Goal: Information Seeking & Learning: Check status

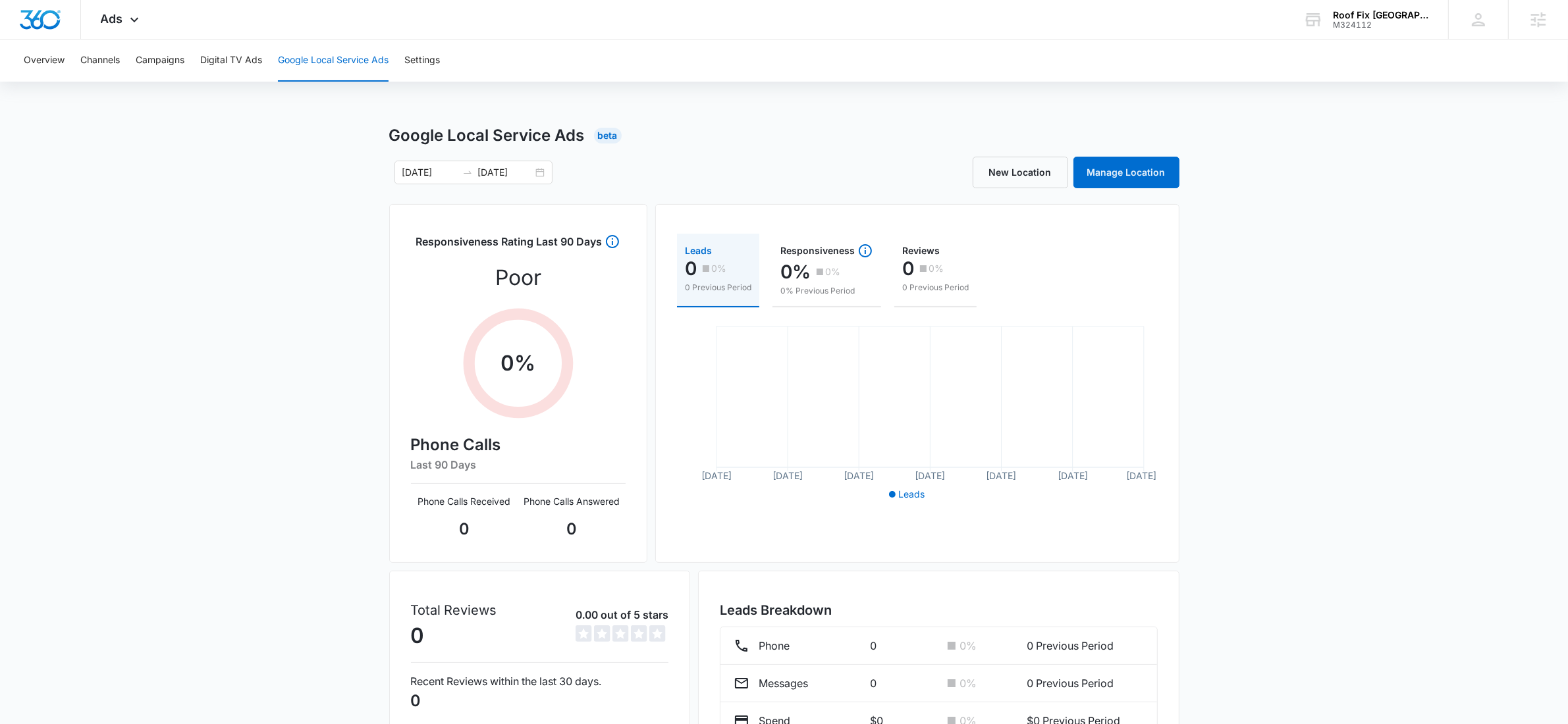
click at [325, 55] on button "Google Local Service Ads" at bounding box center [333, 60] width 111 height 42
copy div "M324112"
drag, startPoint x: 1435, startPoint y: 28, endPoint x: 1370, endPoint y: 25, distance: 65.1
click at [1370, 25] on div "Roof Fix USA M324112 Your Accounts View All" at bounding box center [1365, 19] width 164 height 39
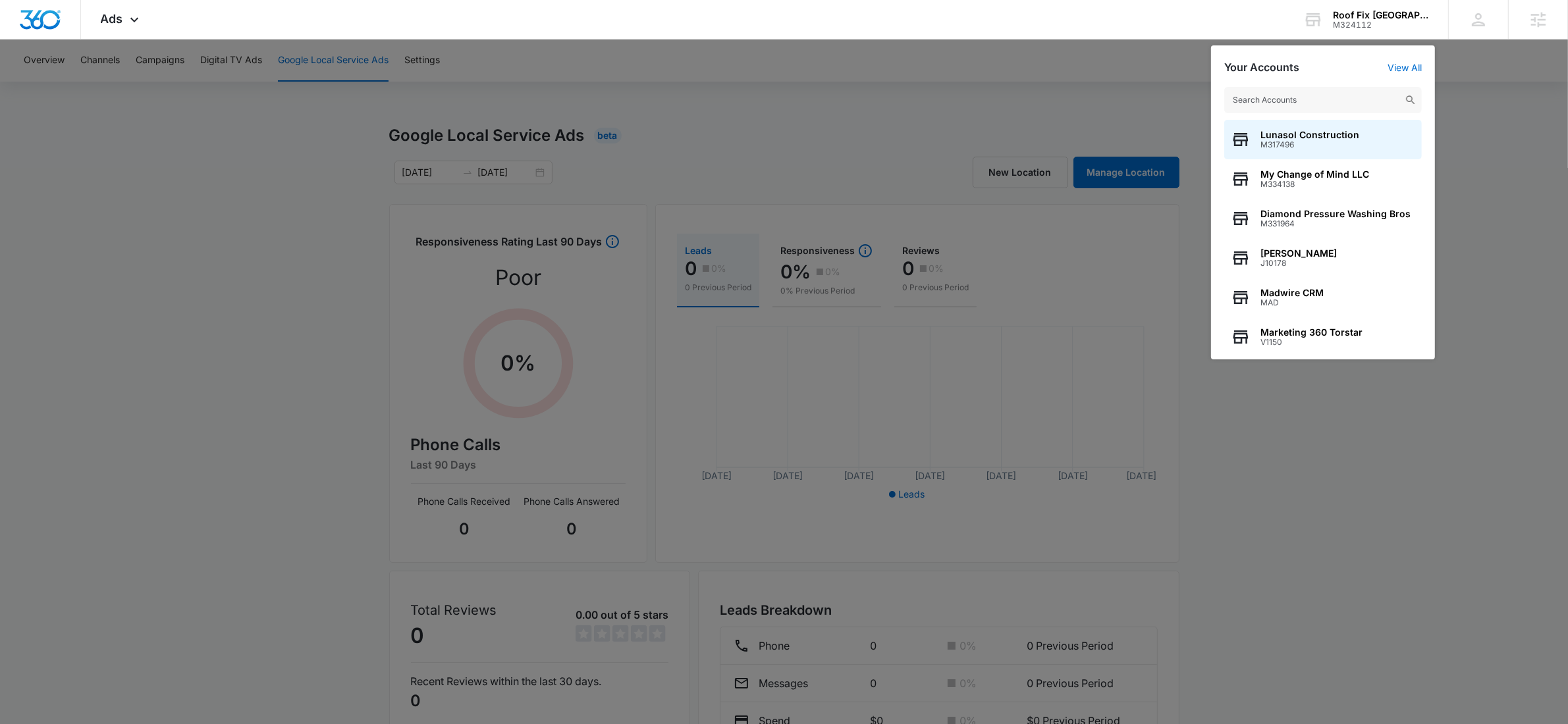
click at [905, 92] on div at bounding box center [784, 362] width 1568 height 724
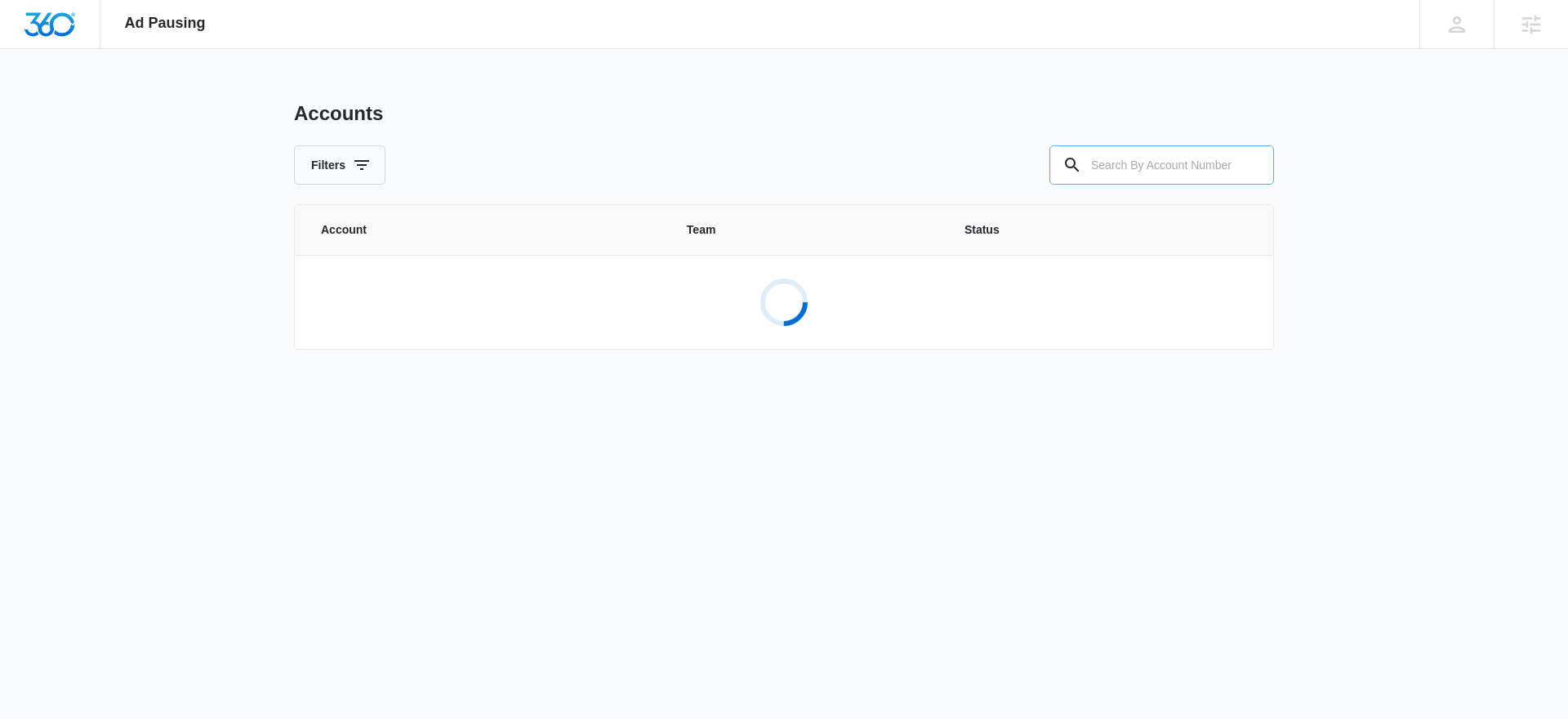
click at [1161, 150] on input "text" at bounding box center [1162, 164] width 225 height 39
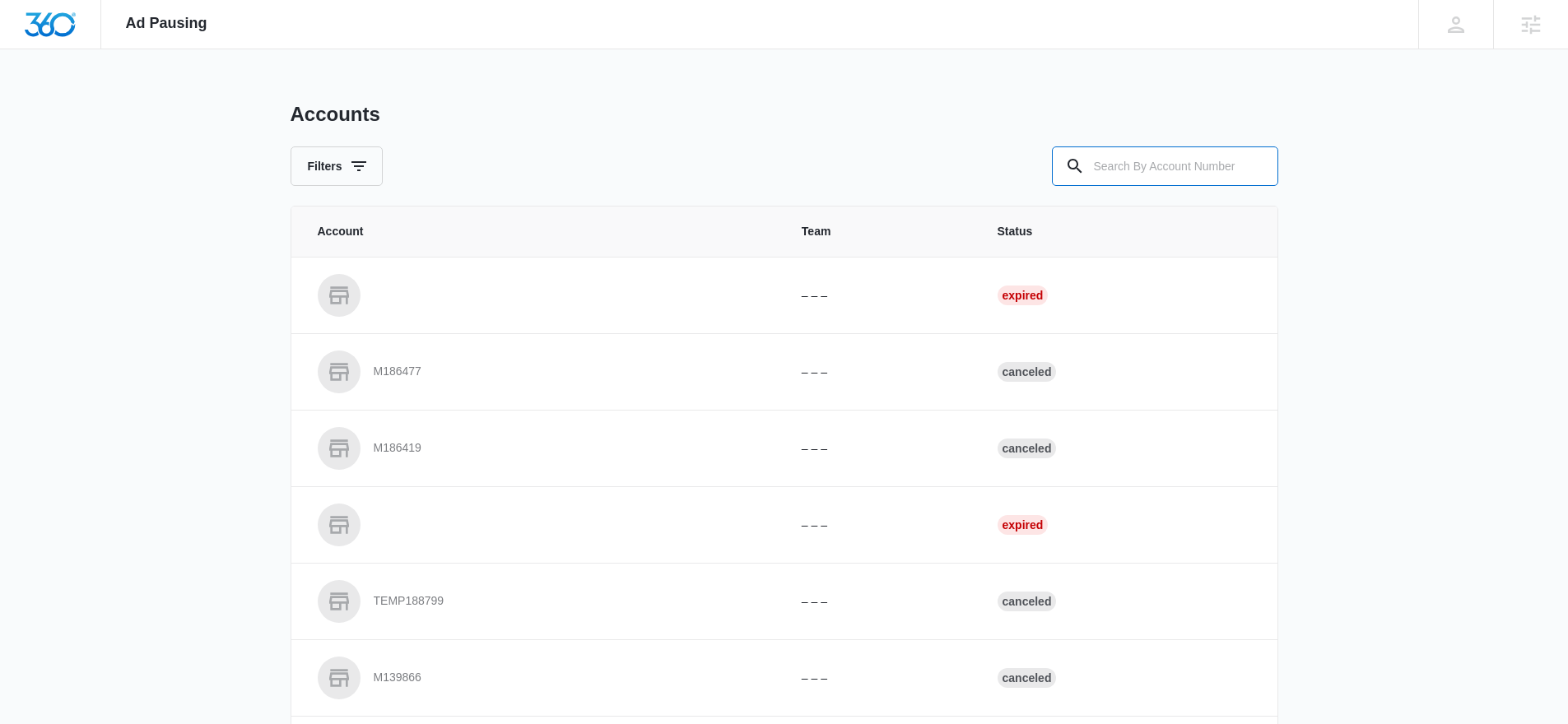
paste input "M324112"
type input "M324112"
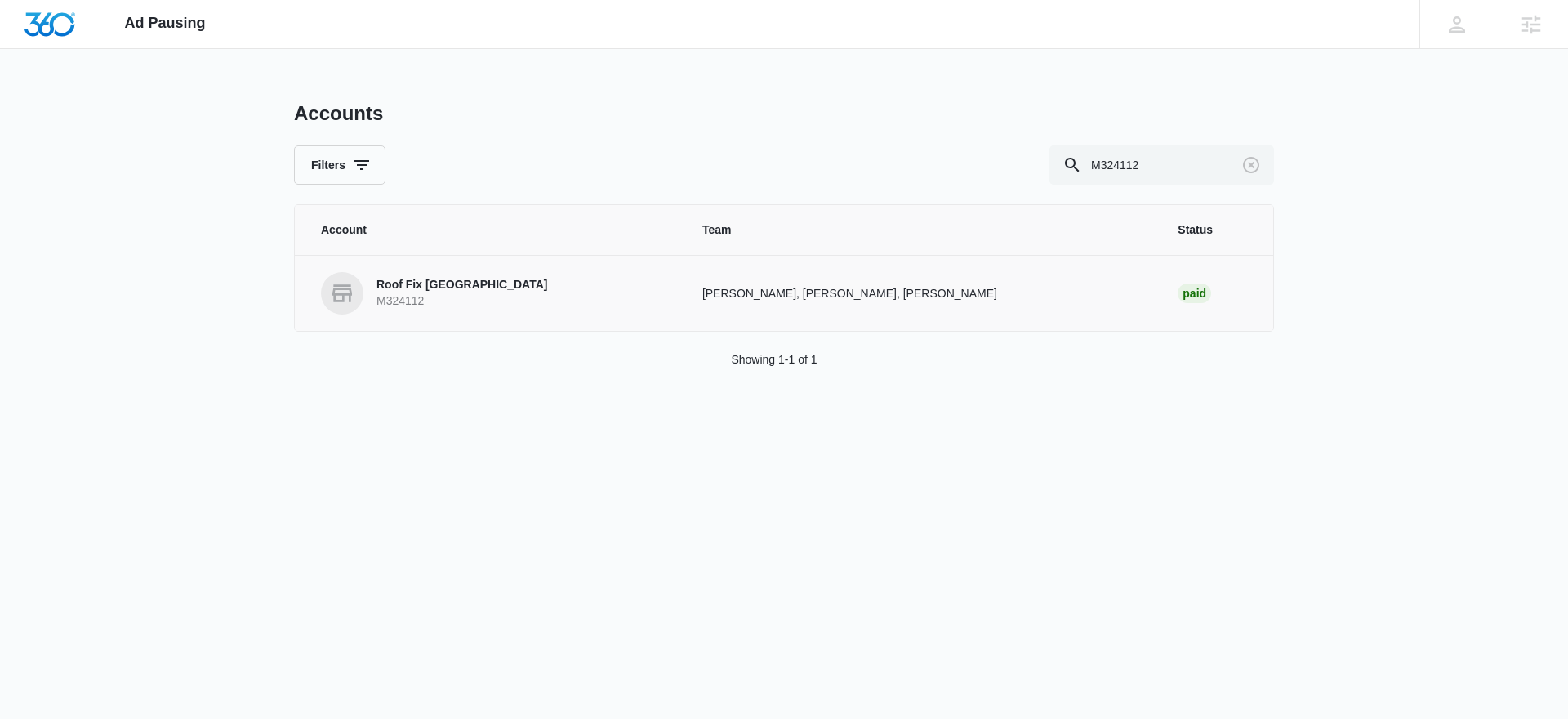
click at [682, 302] on td "Tyler Rasdon, Austin Layton, Christian Kellogg" at bounding box center [919, 292] width 476 height 76
click at [440, 279] on p "Roof Fix USA" at bounding box center [462, 285] width 171 height 16
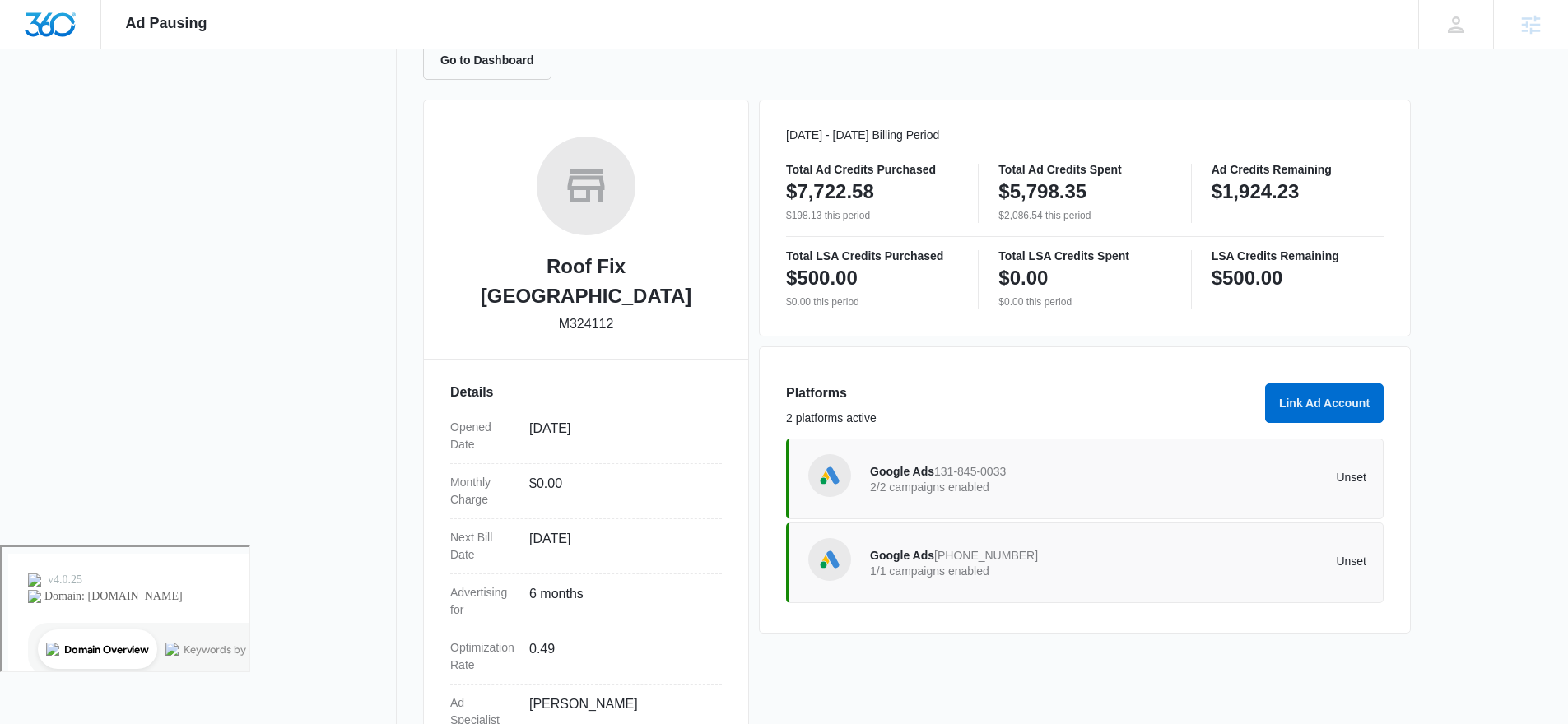
scroll to position [266, 0]
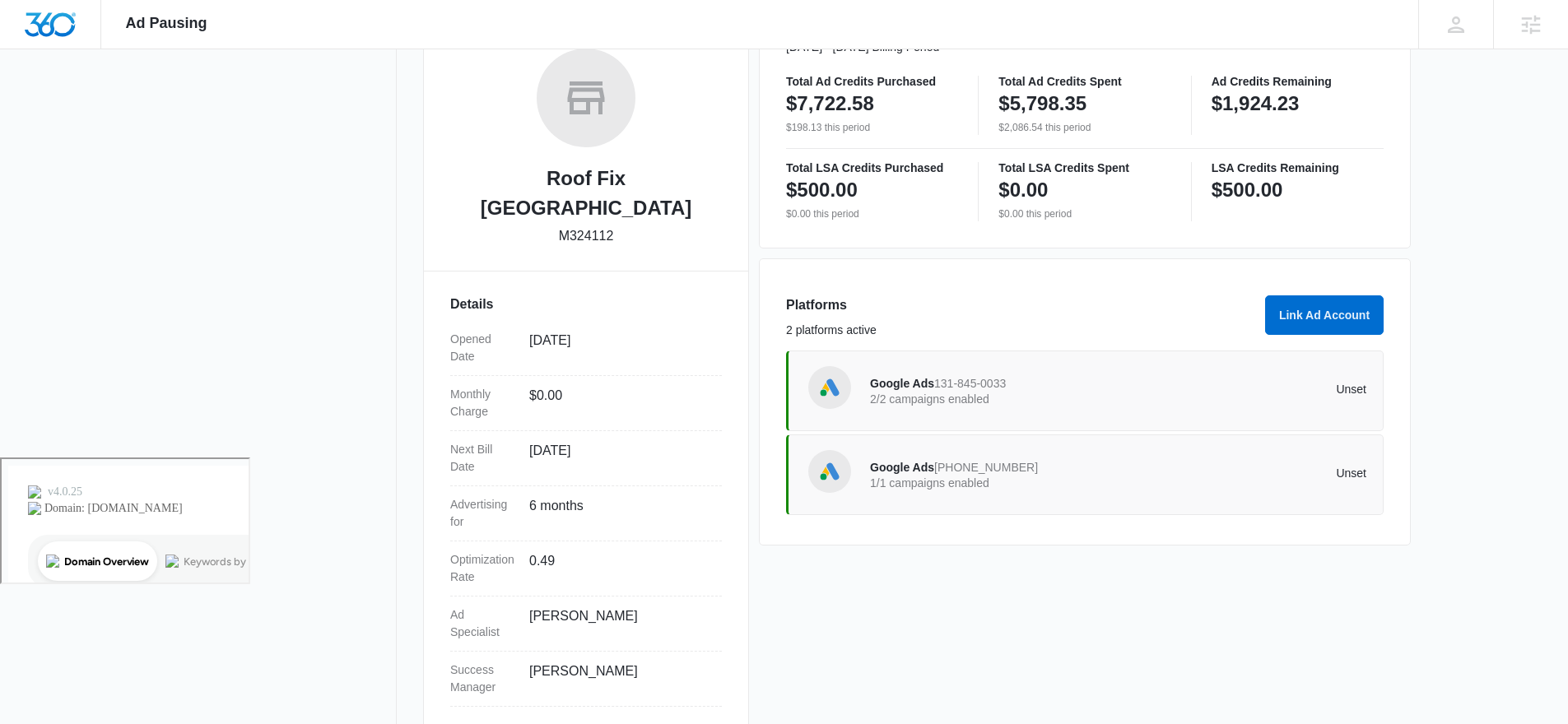
click at [905, 466] on span "Google Ads" at bounding box center [902, 468] width 64 height 14
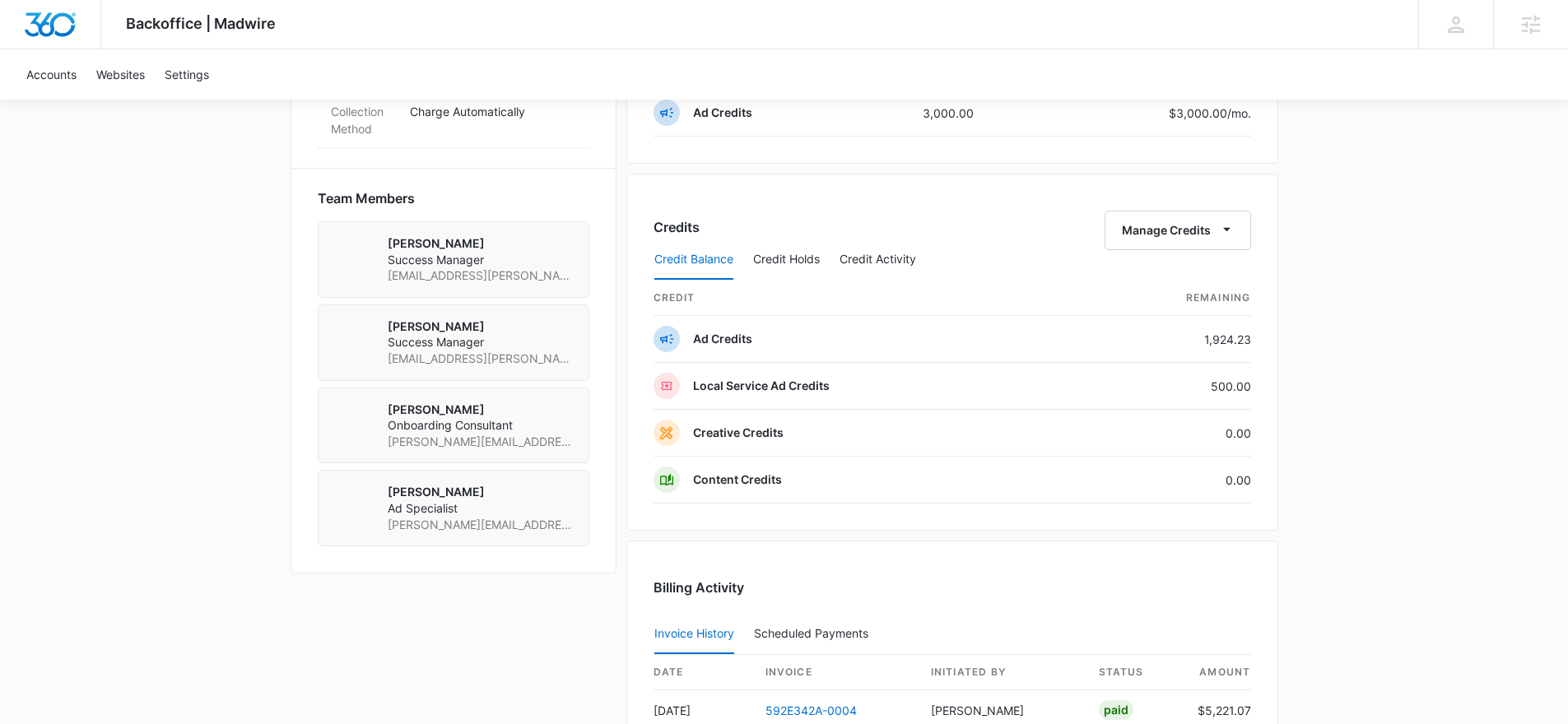
scroll to position [1142, 0]
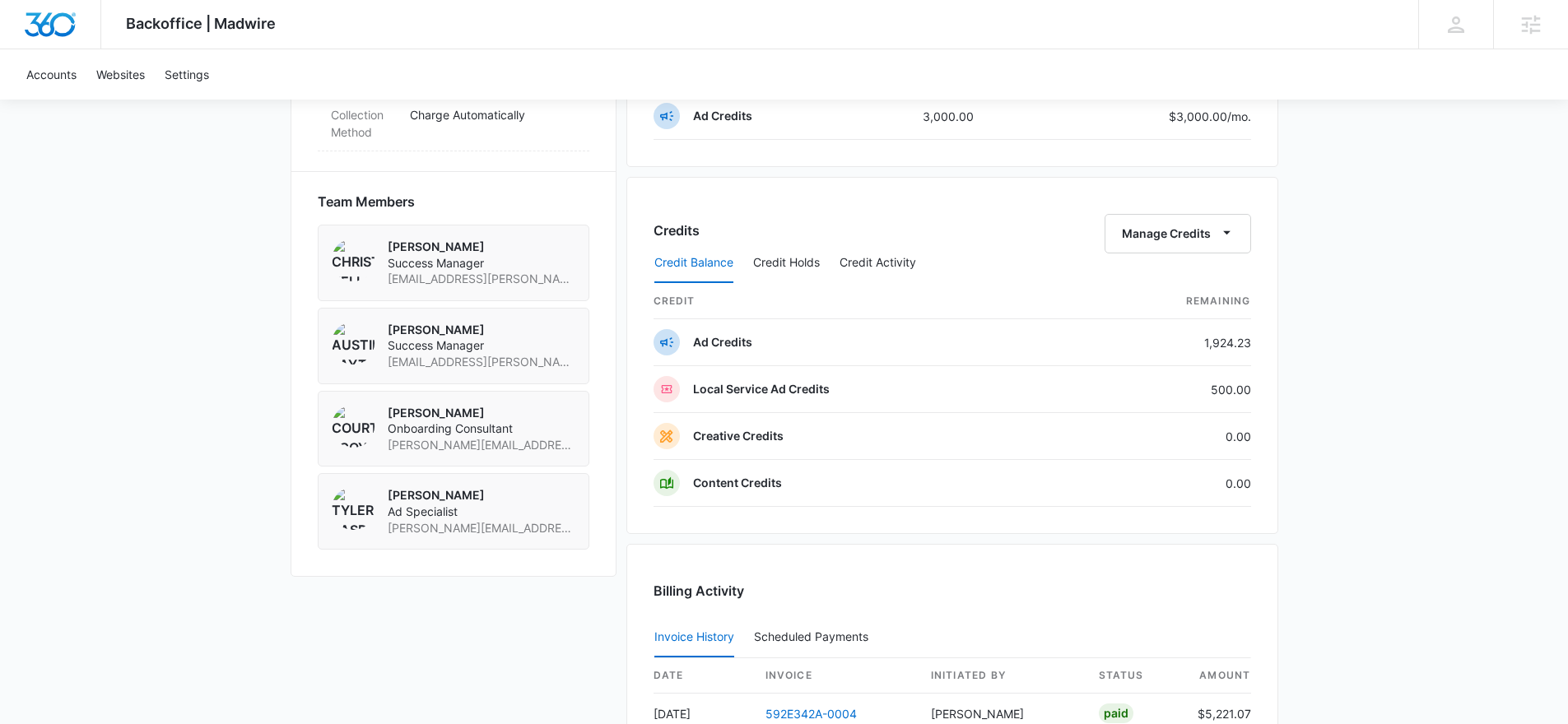
click at [1173, 243] on div "Credit Balance Credit Holds Credit Activity" at bounding box center [952, 263] width 598 height 41
click at [1167, 250] on div "Credit Balance Credit Holds Credit Activity" at bounding box center [952, 263] width 598 height 41
click at [1165, 223] on button "Manage Credits" at bounding box center [1178, 233] width 146 height 40
click at [1182, 287] on div "Transfer Credits" at bounding box center [1168, 287] width 86 height 12
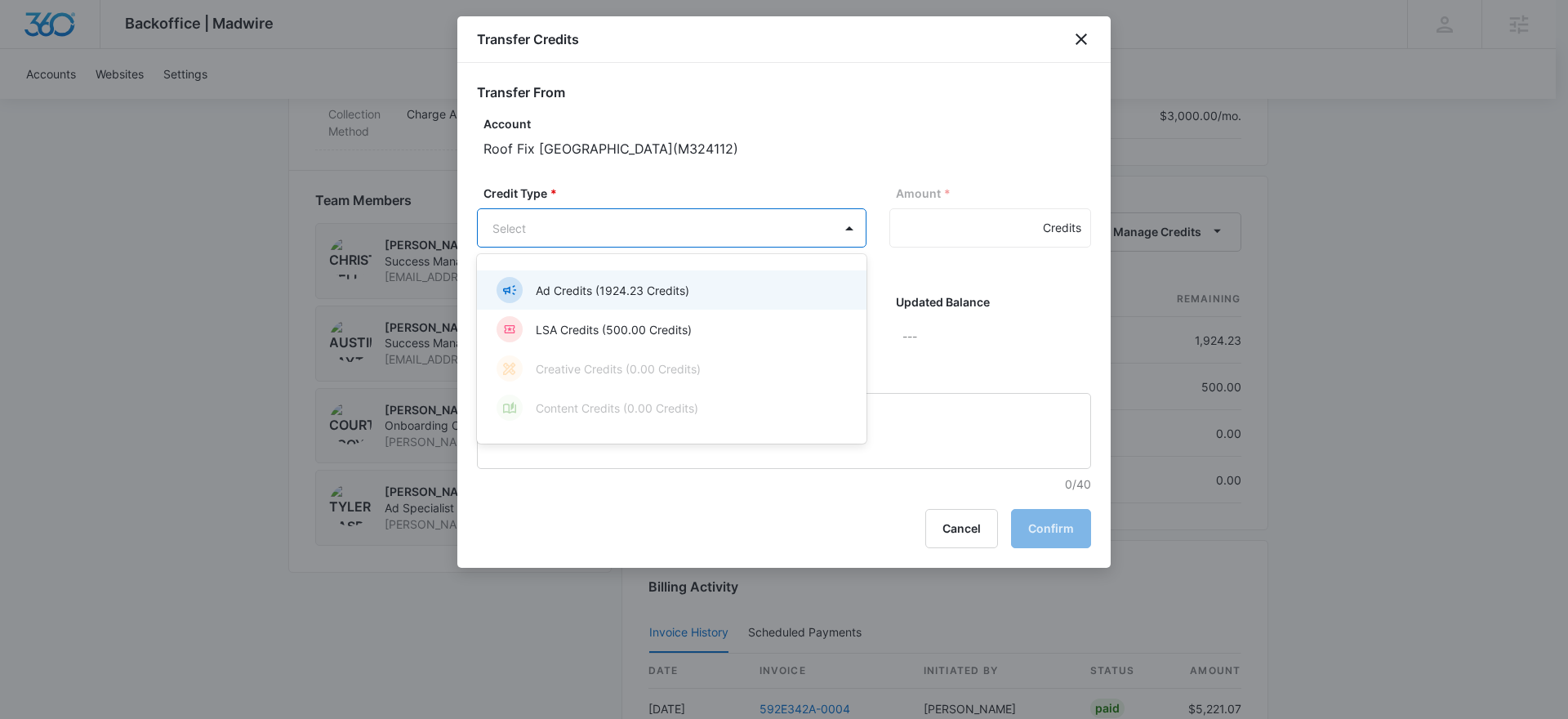
click at [709, 238] on body "Backoffice | Madwire Apps Settings Christian Kellogg Christian.Kellogg@madwire.…" at bounding box center [784, 55] width 1568 height 2378
drag, startPoint x: 606, startPoint y: 302, endPoint x: 752, endPoint y: 260, distance: 151.9
click at [606, 301] on div "Ad Credits (1924.23 Credits)" at bounding box center [670, 289] width 347 height 26
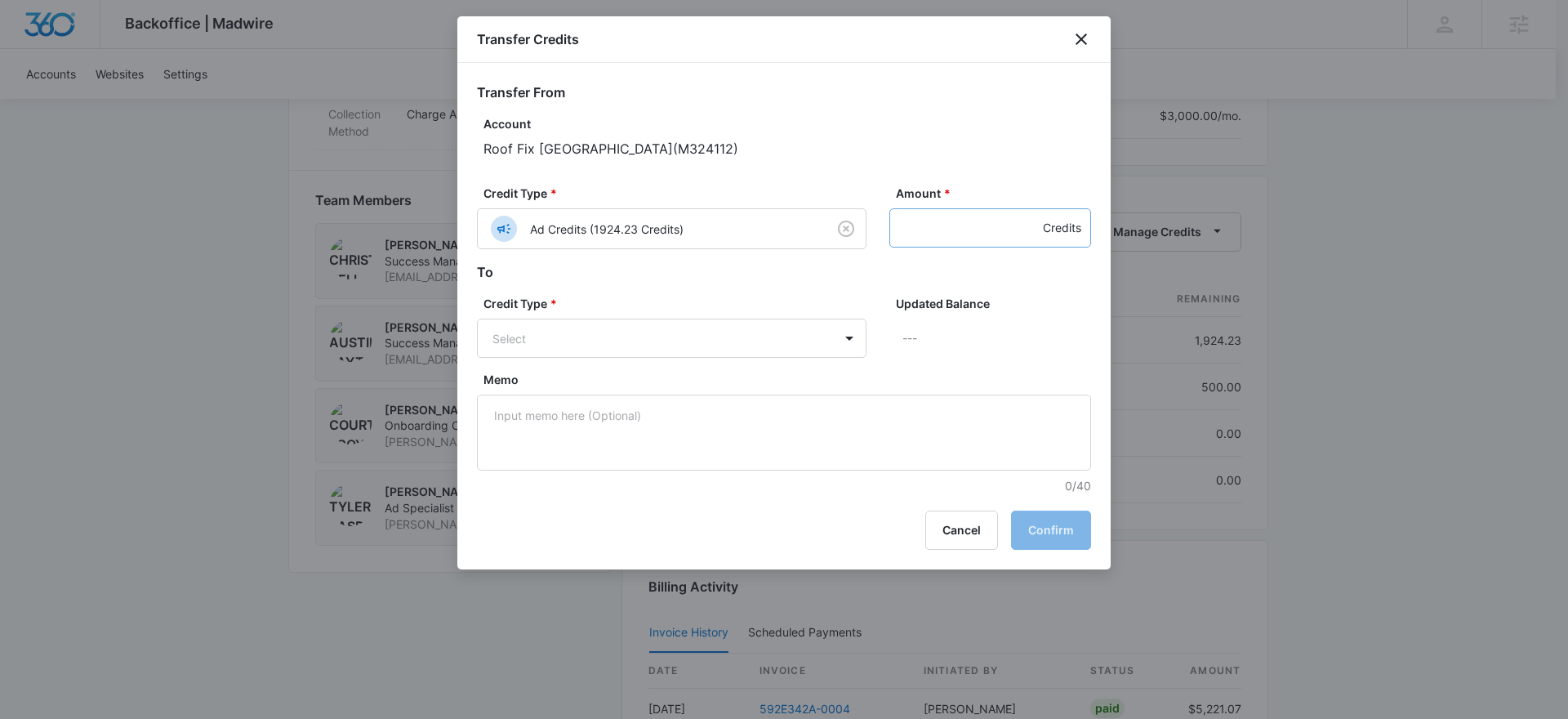
click at [906, 208] on div "Amount * Credits" at bounding box center [991, 216] width 202 height 64
click at [918, 250] on div "Credit Type * Ad Credits (1924.23 Credits) Amount * Credits" at bounding box center [783, 223] width 614 height 78
click at [935, 229] on input "Amount *" at bounding box center [991, 228] width 202 height 39
type input "300"
click at [636, 331] on body "Backoffice | Madwire Apps Settings Christian Kellogg Christian.Kellogg@madwire.…" at bounding box center [784, 55] width 1568 height 2378
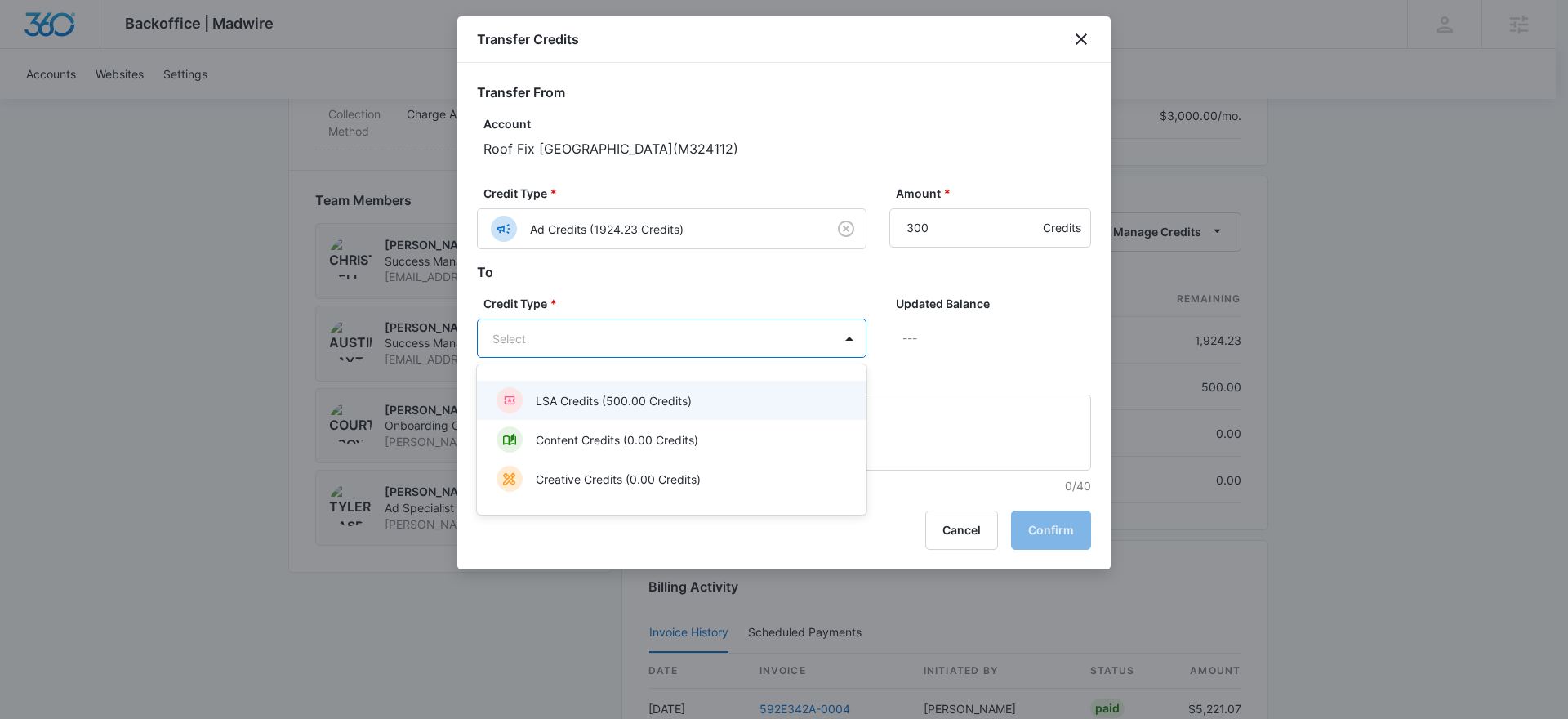
click at [576, 407] on p "LSA Credits (500.00 Credits)" at bounding box center [614, 401] width 156 height 17
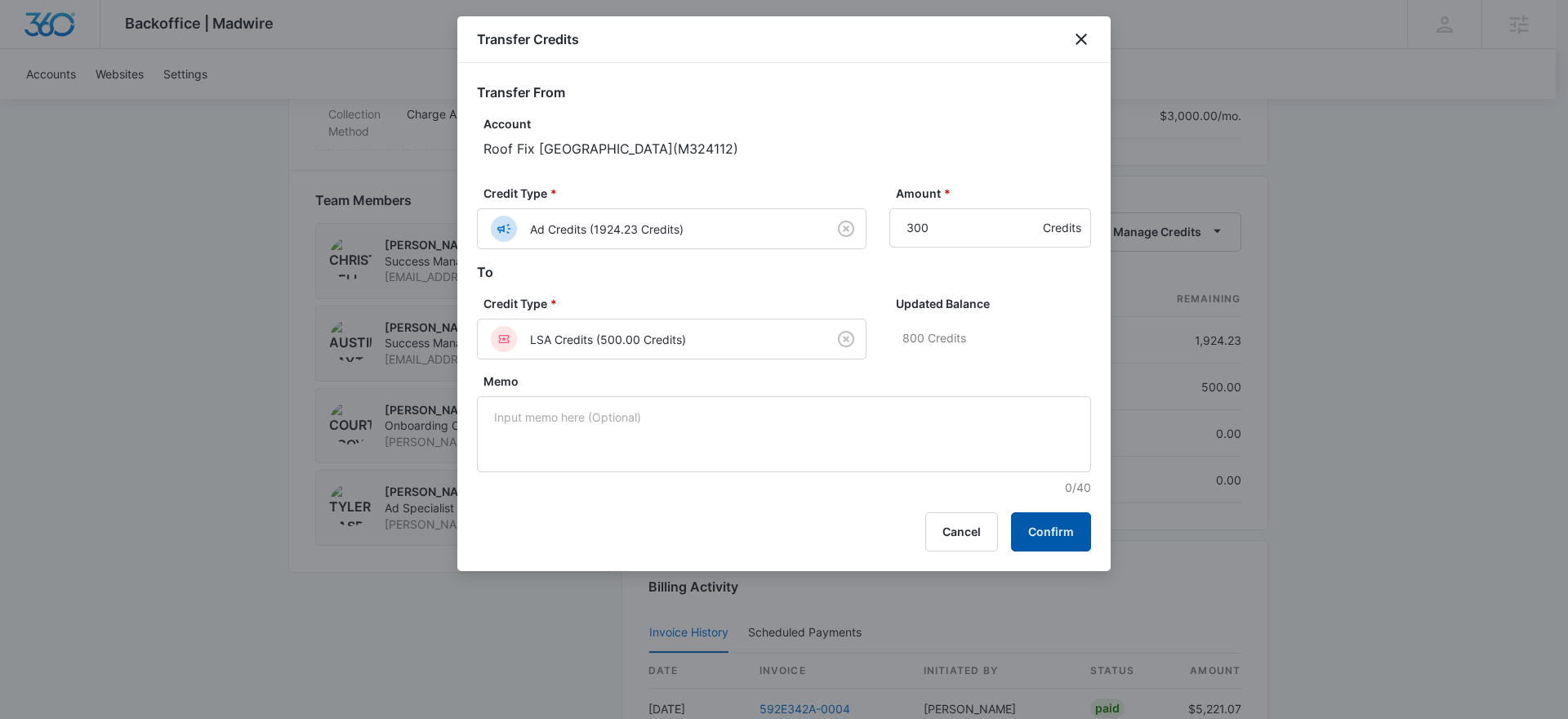
click at [1069, 532] on button "Confirm" at bounding box center [1050, 532] width 80 height 39
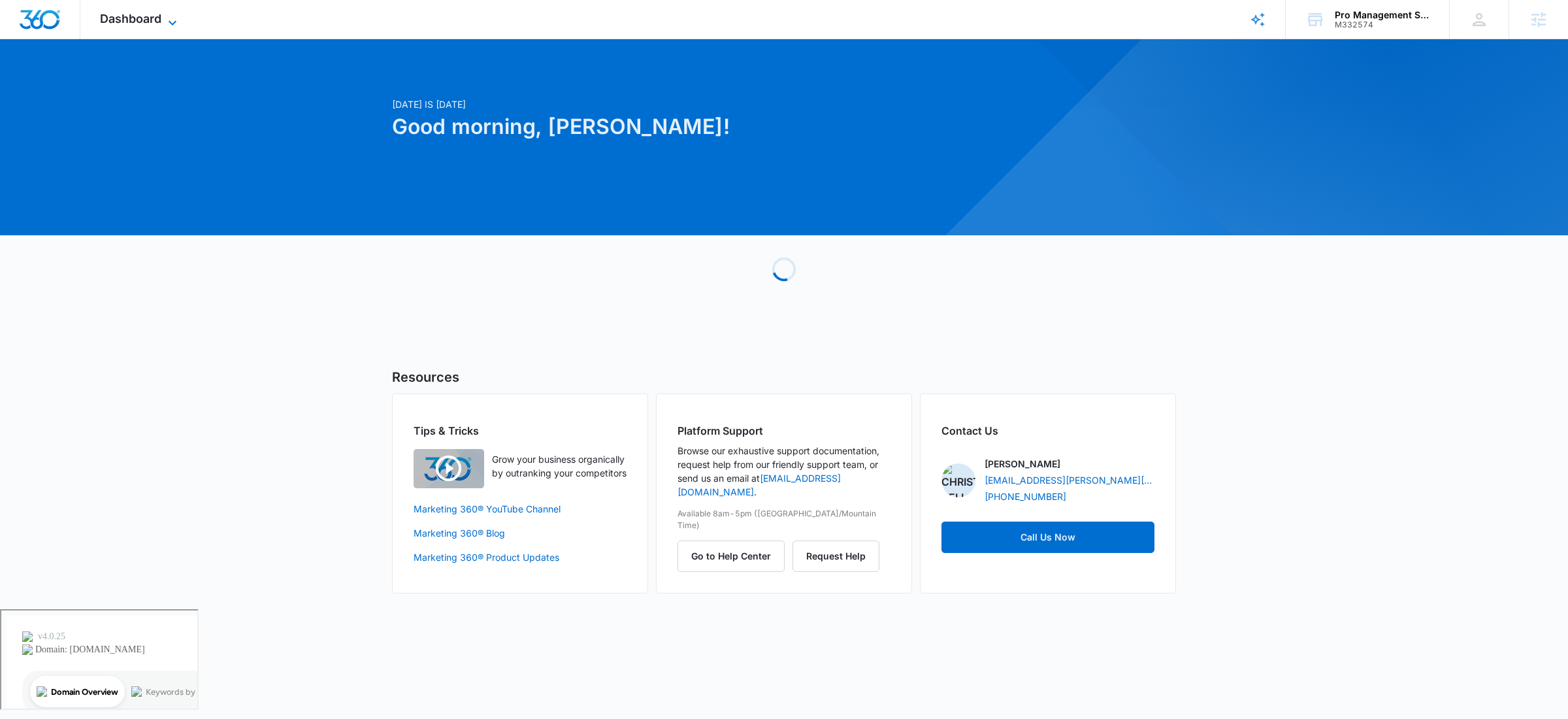
click at [151, 16] on span "Dashboard" at bounding box center [131, 18] width 61 height 14
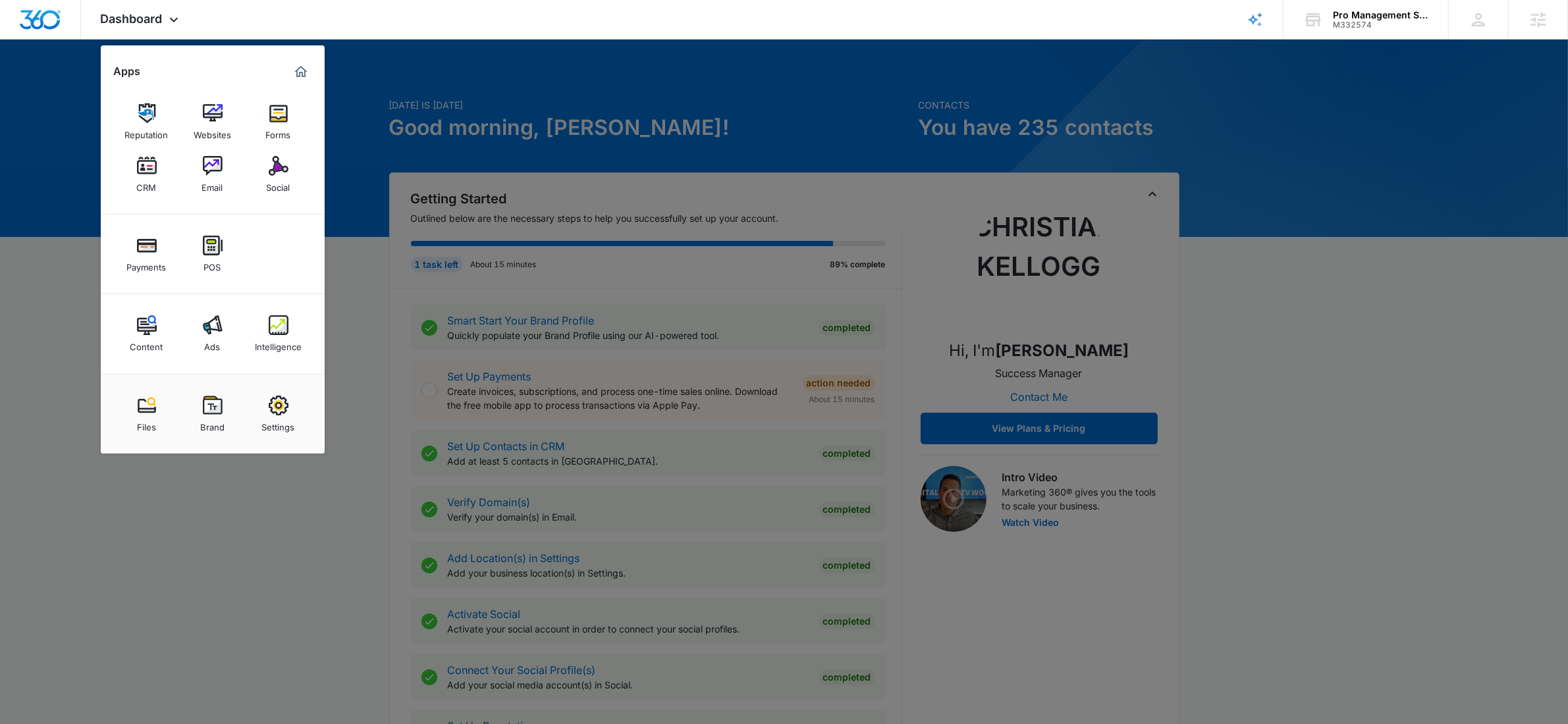
click at [1206, 172] on div at bounding box center [784, 362] width 1568 height 724
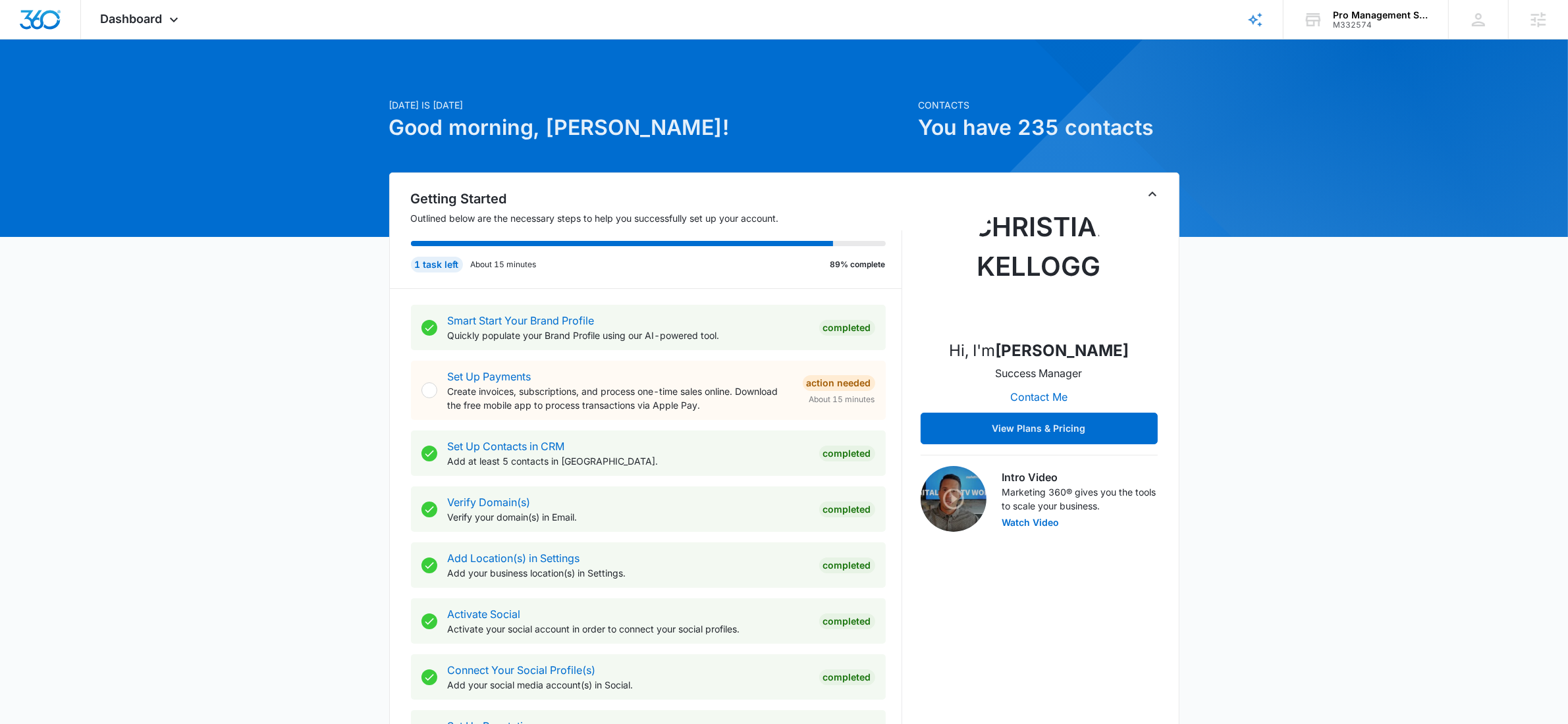
click at [1150, 197] on icon "Toggle Collapse" at bounding box center [1152, 194] width 15 height 15
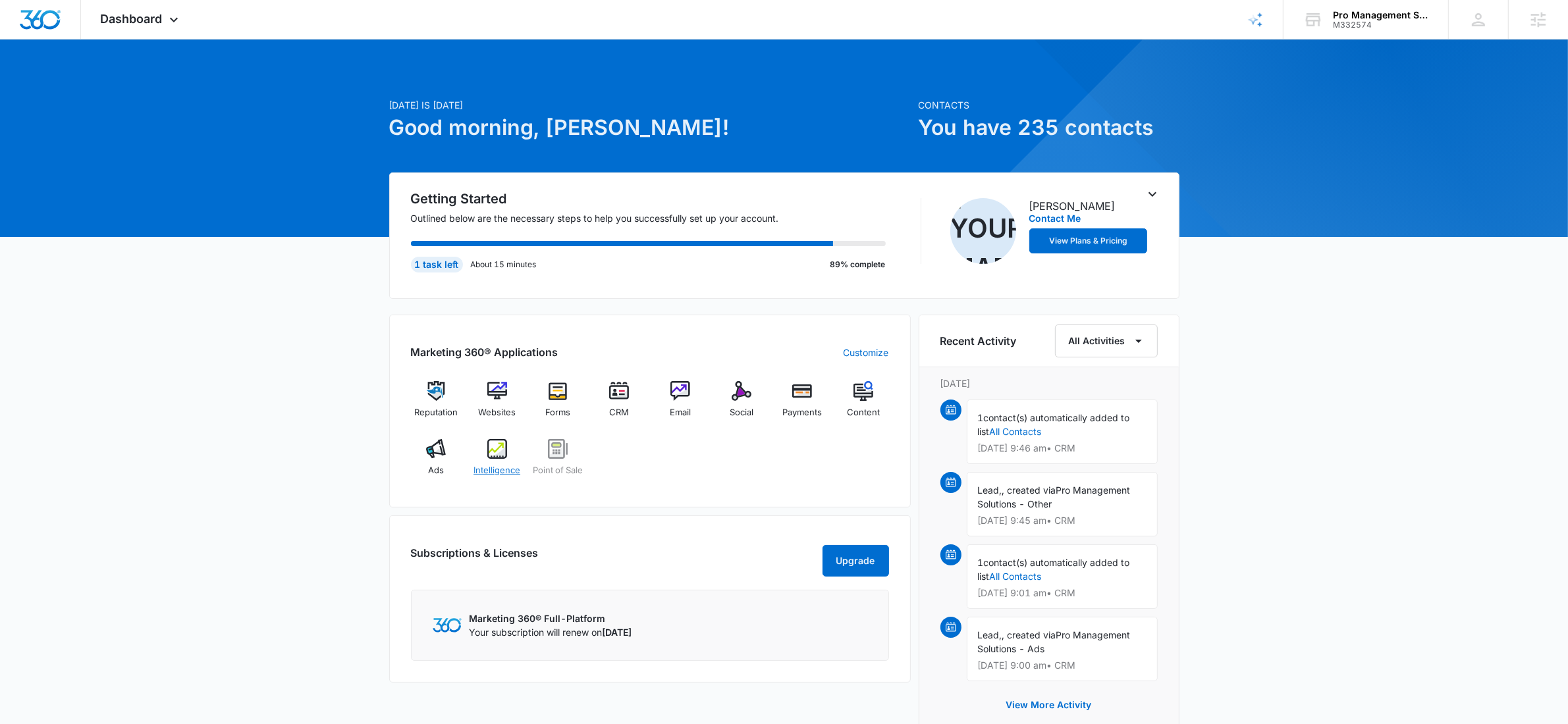
click at [497, 464] on span "Intelligence" at bounding box center [497, 470] width 46 height 13
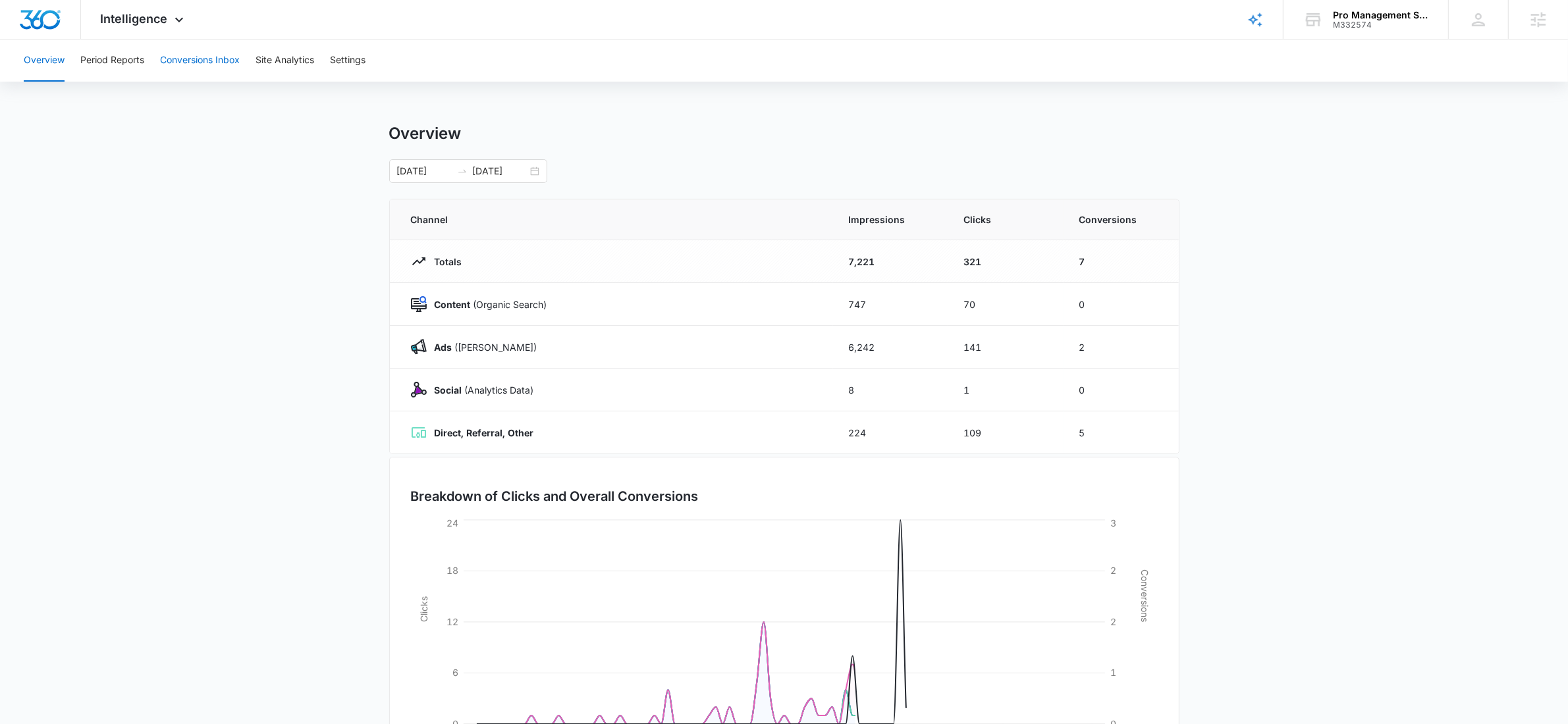
click at [177, 60] on button "Conversions Inbox" at bounding box center [200, 60] width 80 height 42
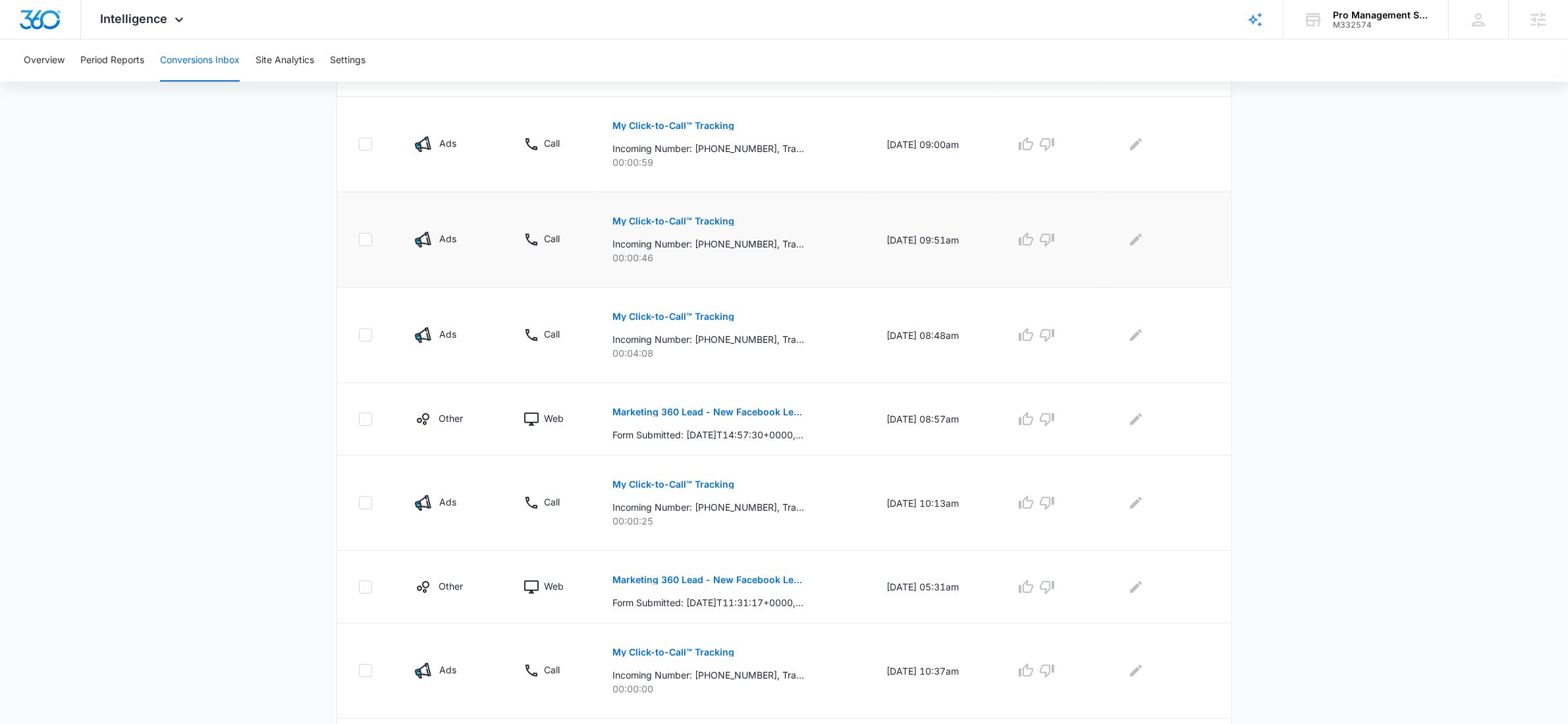
scroll to position [311, 0]
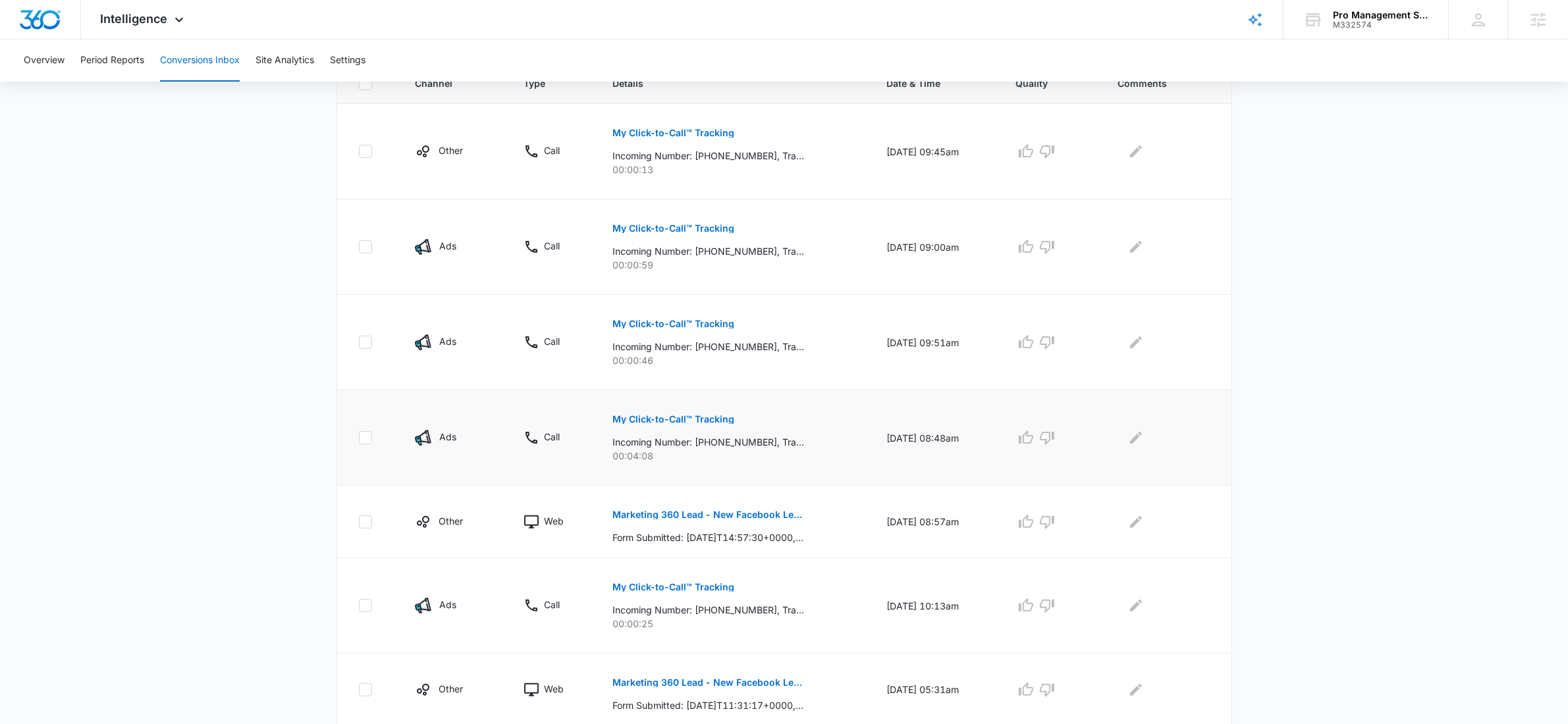
click at [708, 431] on button "My Click-to-Call™ Tracking" at bounding box center [672, 419] width 122 height 32
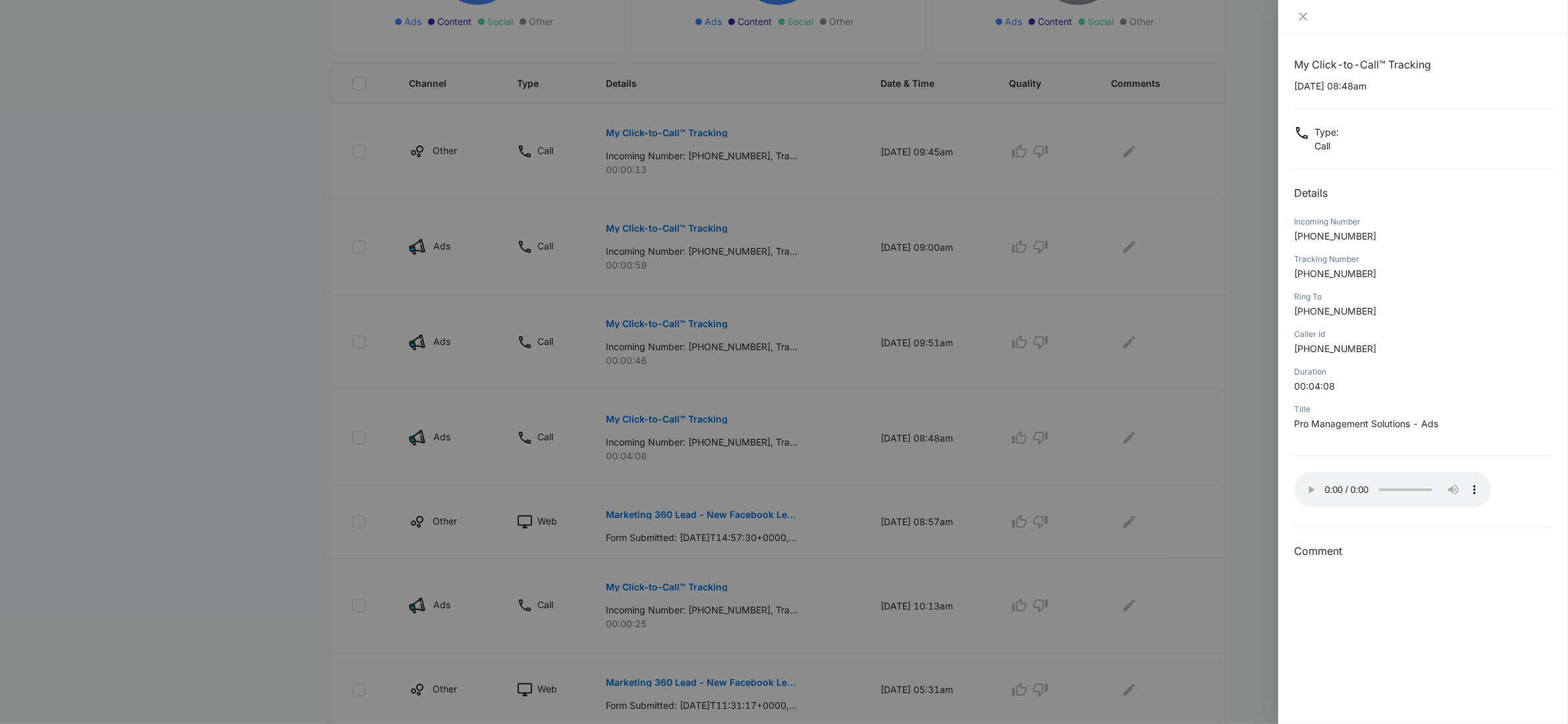
click at [1297, 29] on div at bounding box center [1423, 16] width 290 height 33
click at [1300, 15] on icon "close" at bounding box center [1303, 16] width 11 height 11
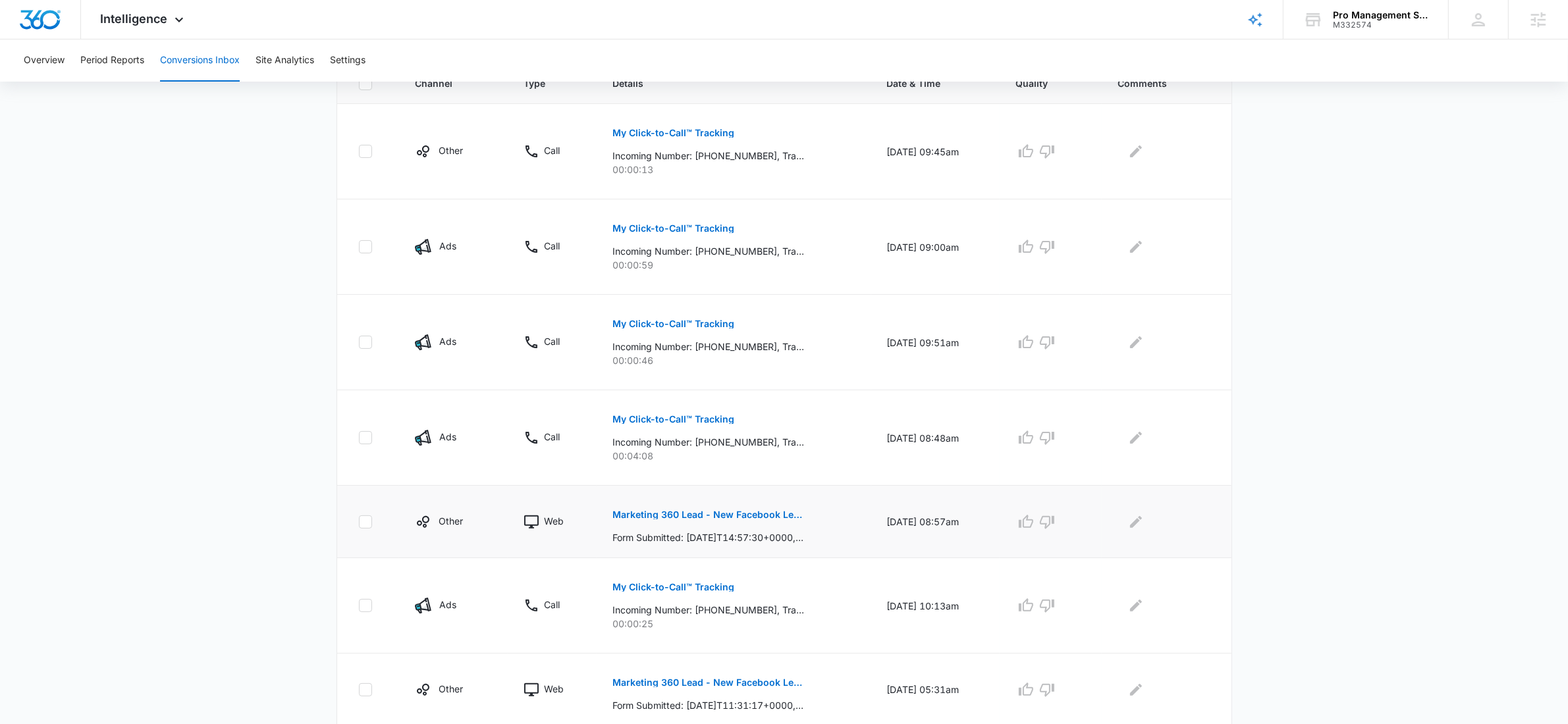
click at [719, 506] on button "Marketing 360 Lead - New Facebook Lead" at bounding box center [707, 514] width 191 height 32
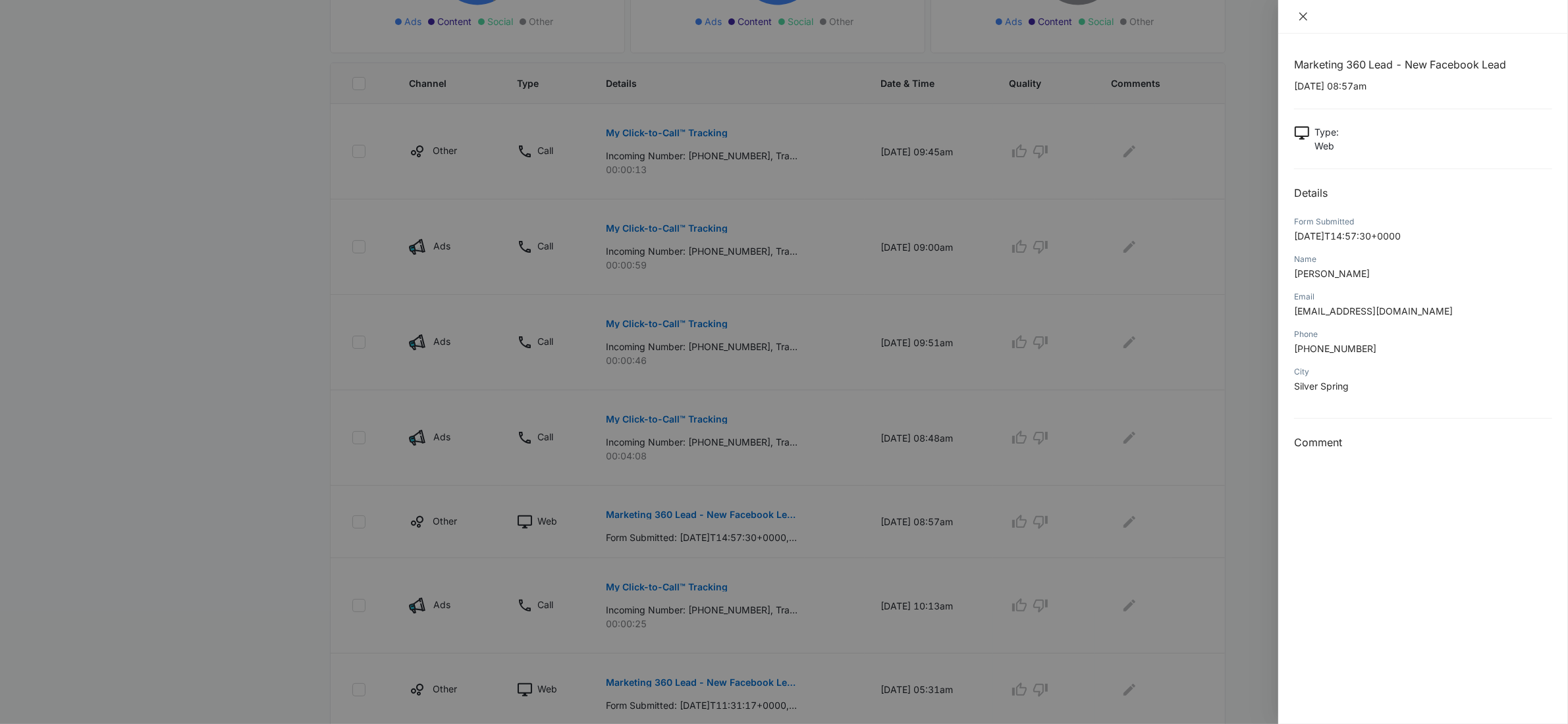
click at [1300, 15] on icon "close" at bounding box center [1303, 16] width 11 height 11
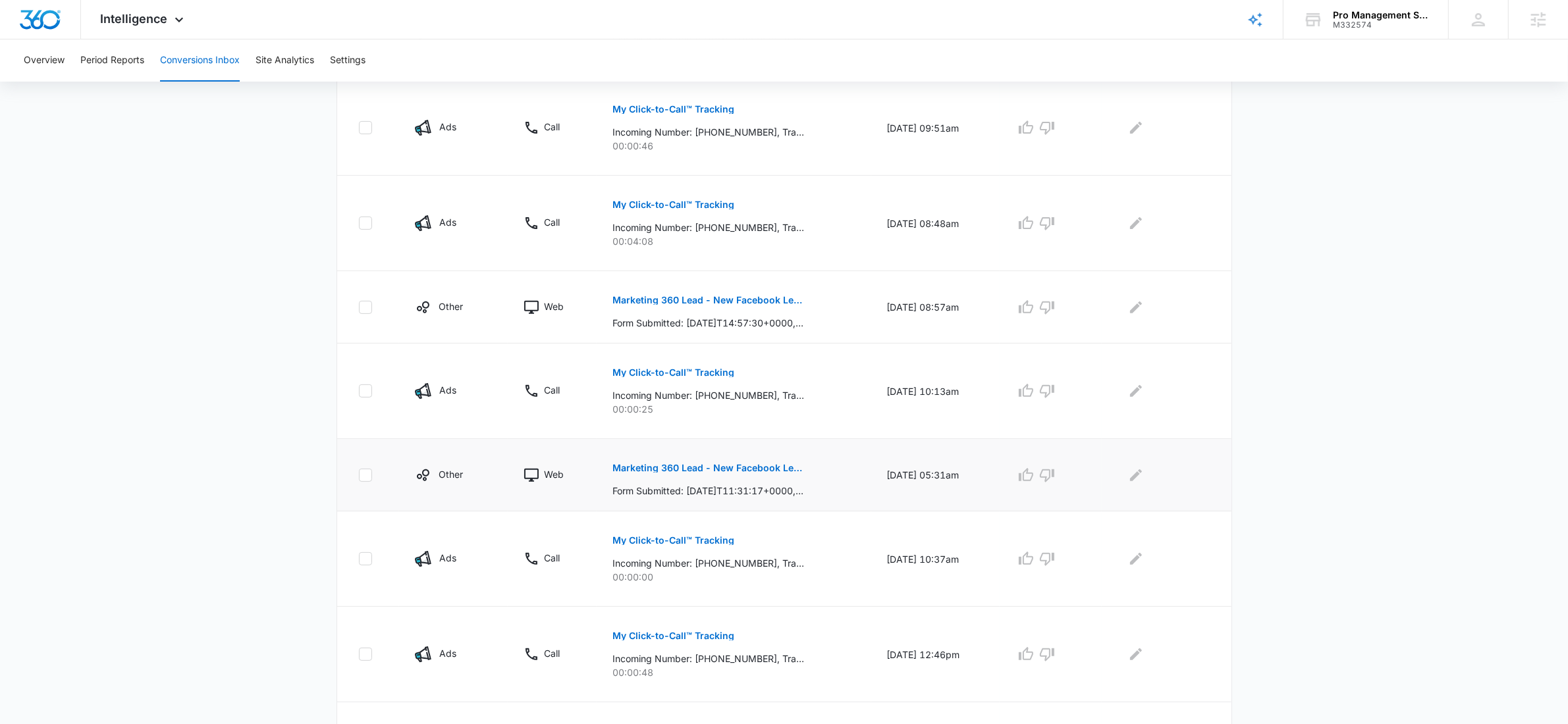
scroll to position [642, 0]
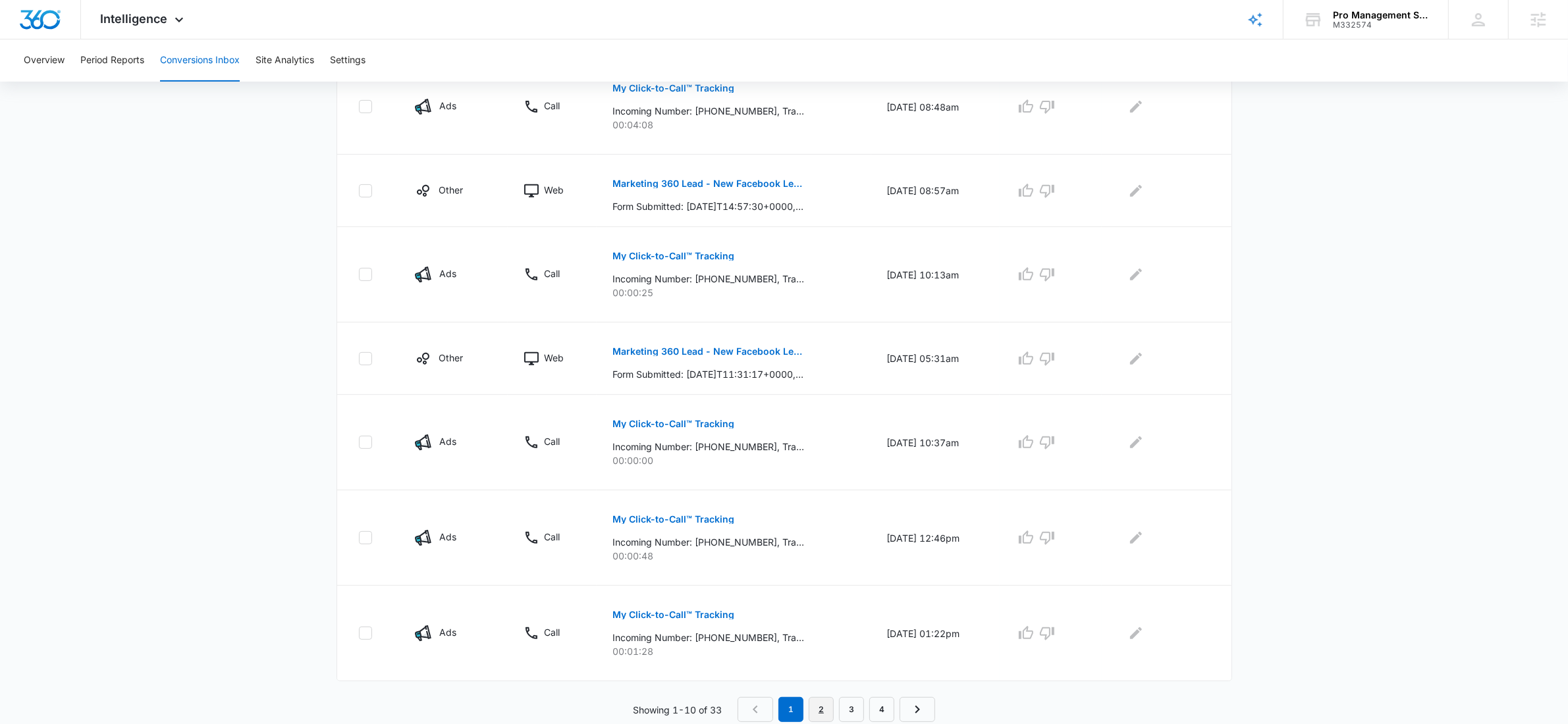
click at [827, 699] on link "2" at bounding box center [821, 709] width 25 height 25
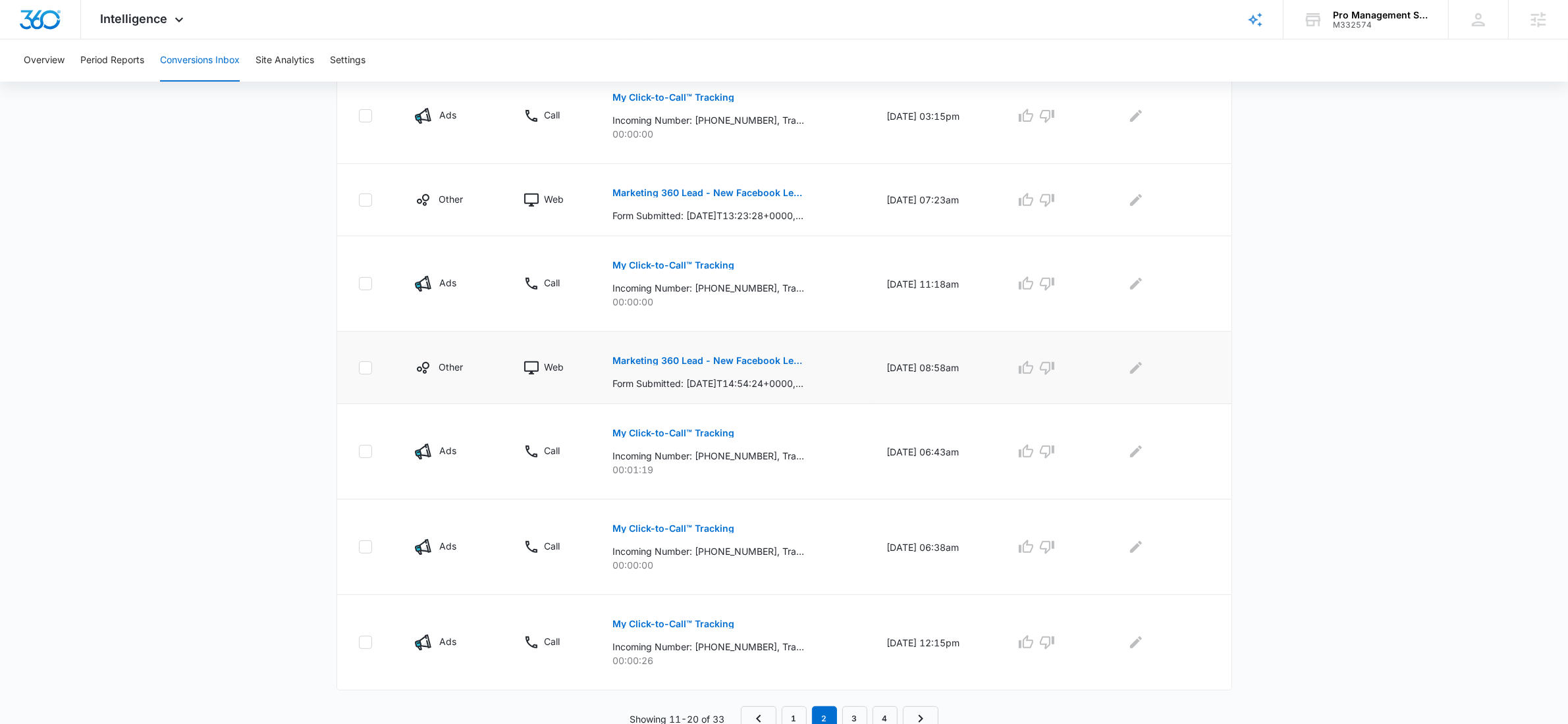
scroll to position [619, 0]
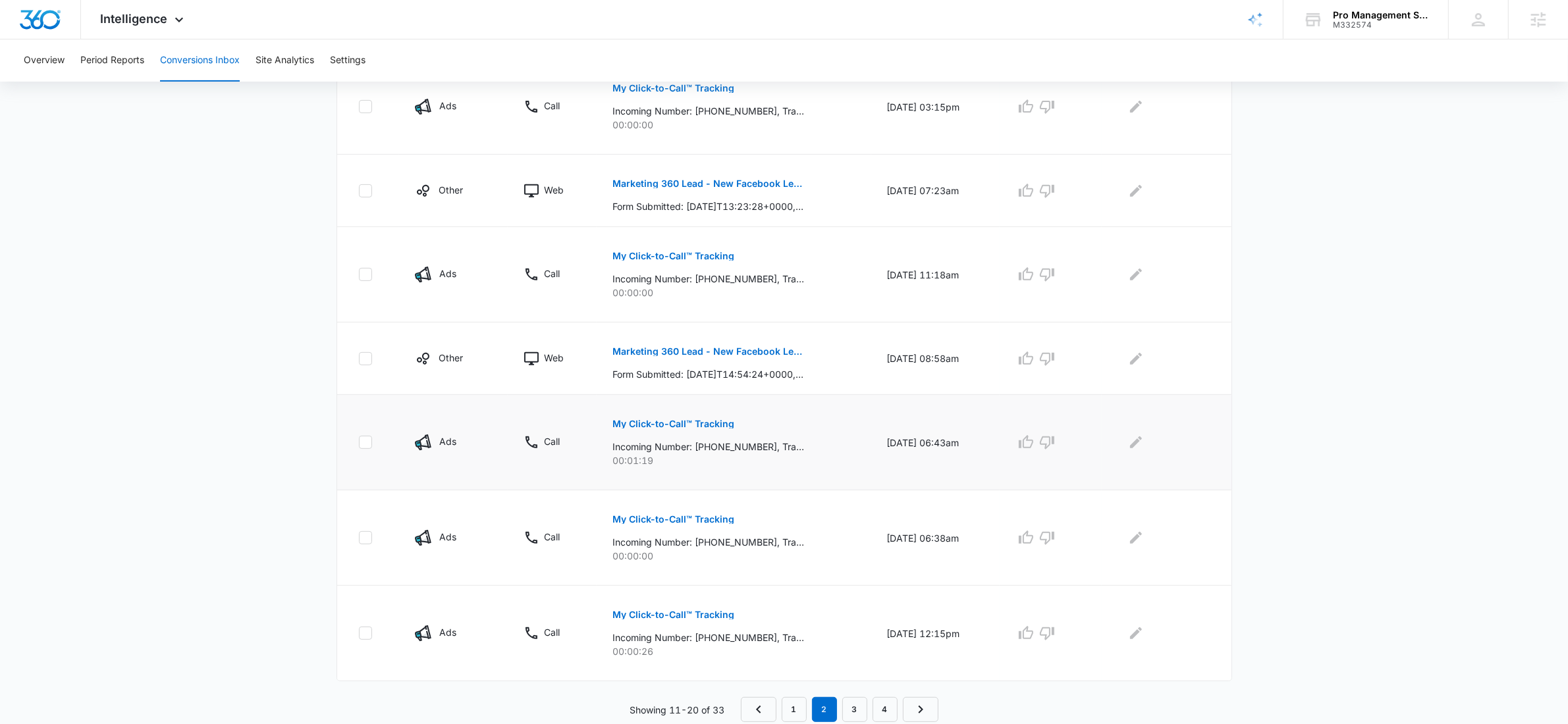
click at [657, 413] on button "My Click-to-Call™ Tracking" at bounding box center [672, 424] width 122 height 32
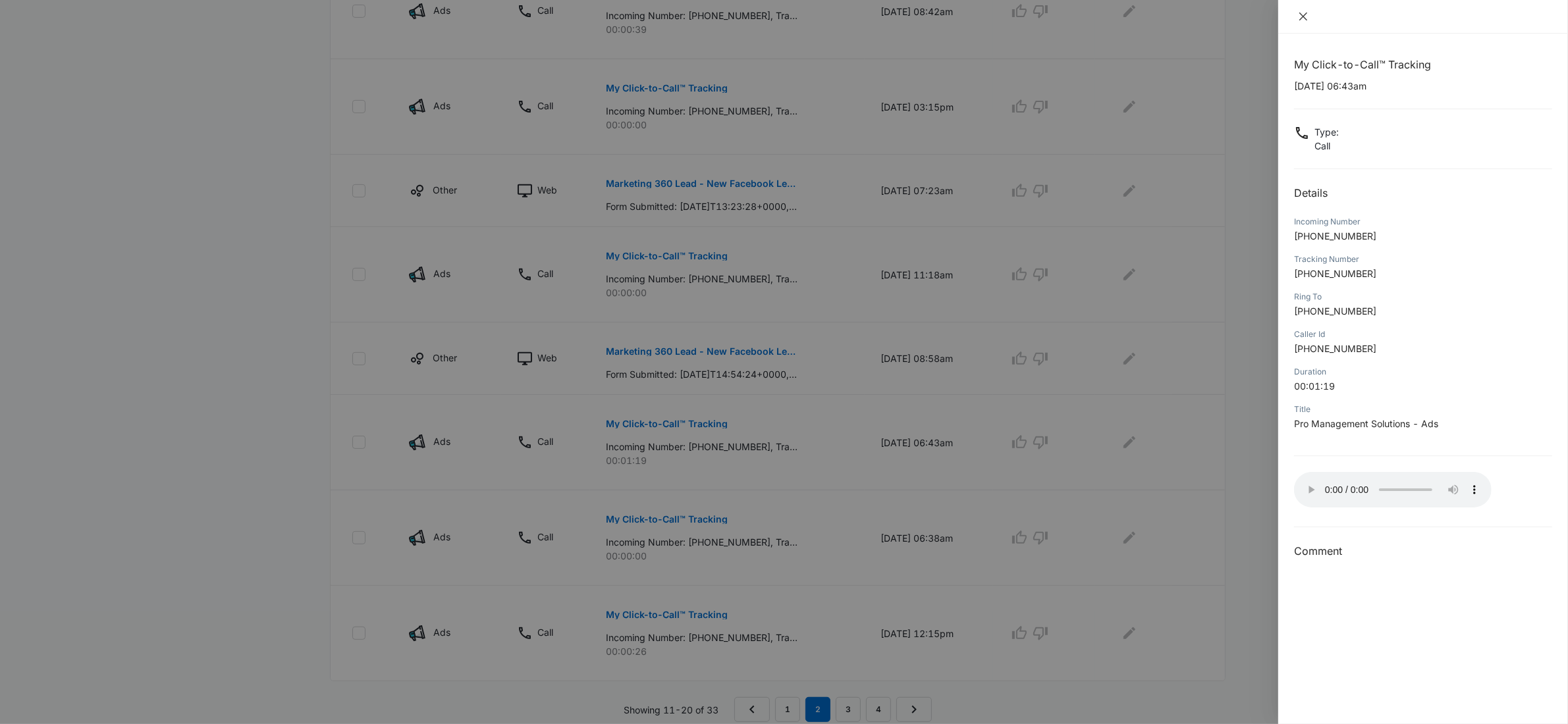
drag, startPoint x: 1305, startPoint y: 25, endPoint x: 1302, endPoint y: 16, distance: 9.5
click at [1305, 24] on div at bounding box center [1423, 16] width 290 height 33
click at [1302, 16] on icon "close" at bounding box center [1303, 16] width 11 height 11
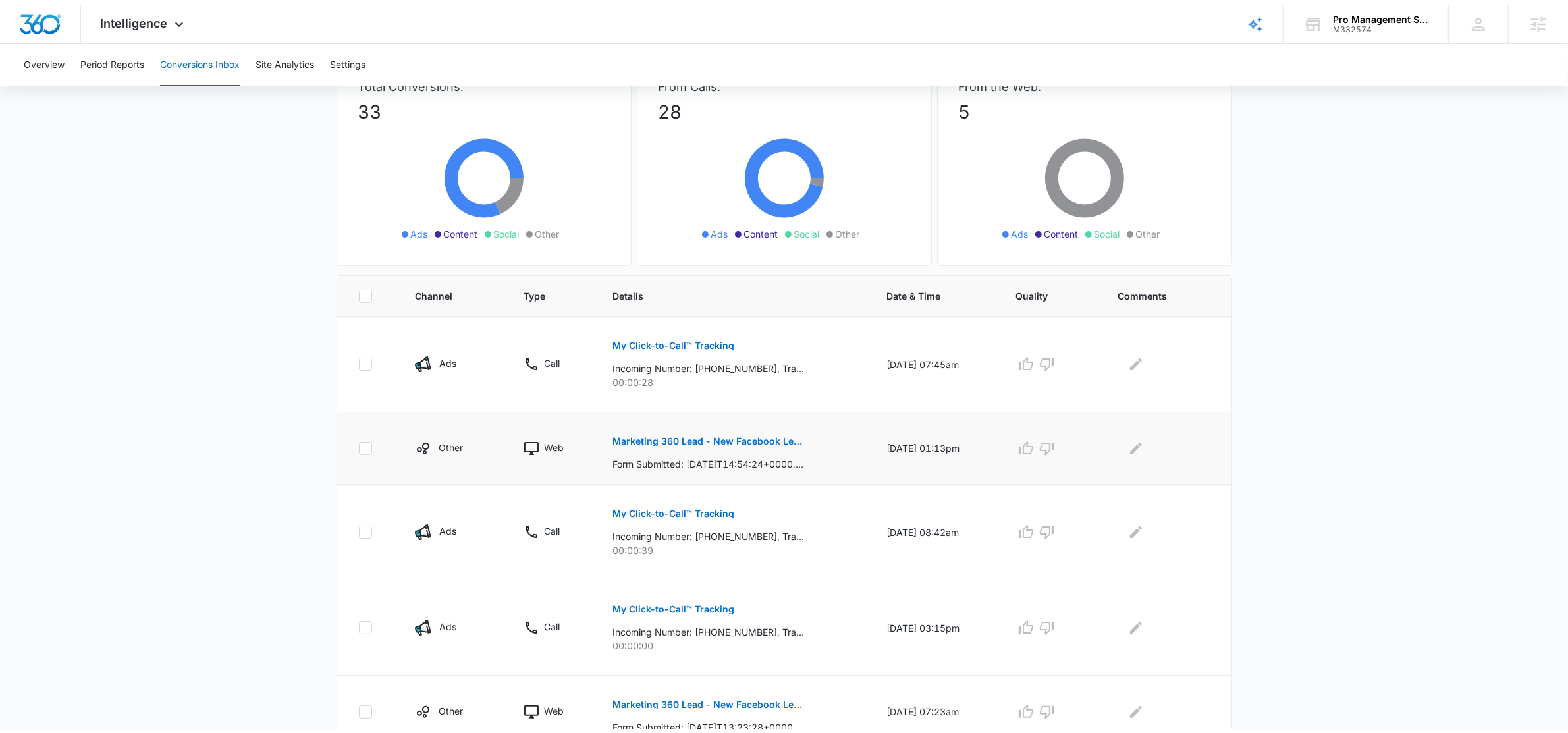
scroll to position [92, 0]
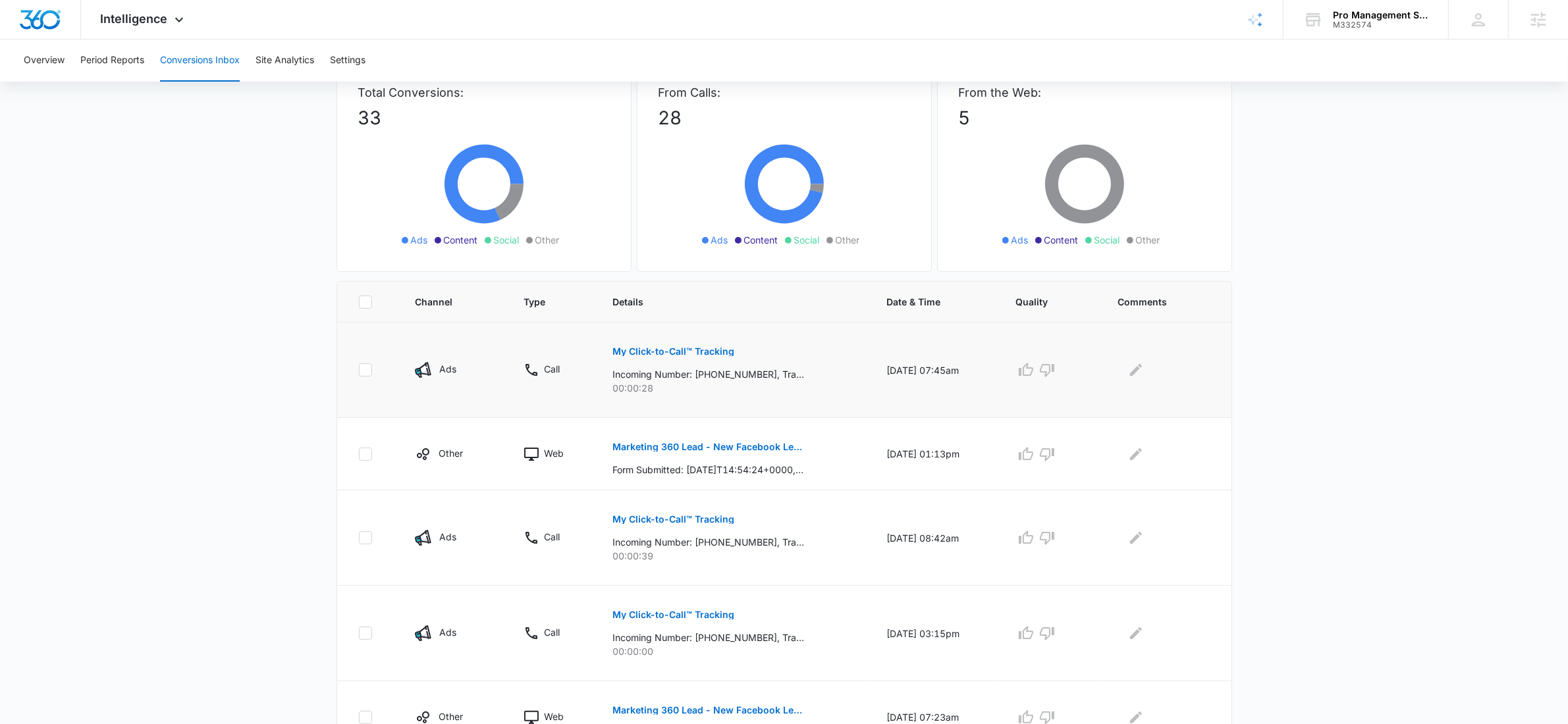
click at [669, 351] on p "My Click-to-Call™ Tracking" at bounding box center [672, 352] width 122 height 9
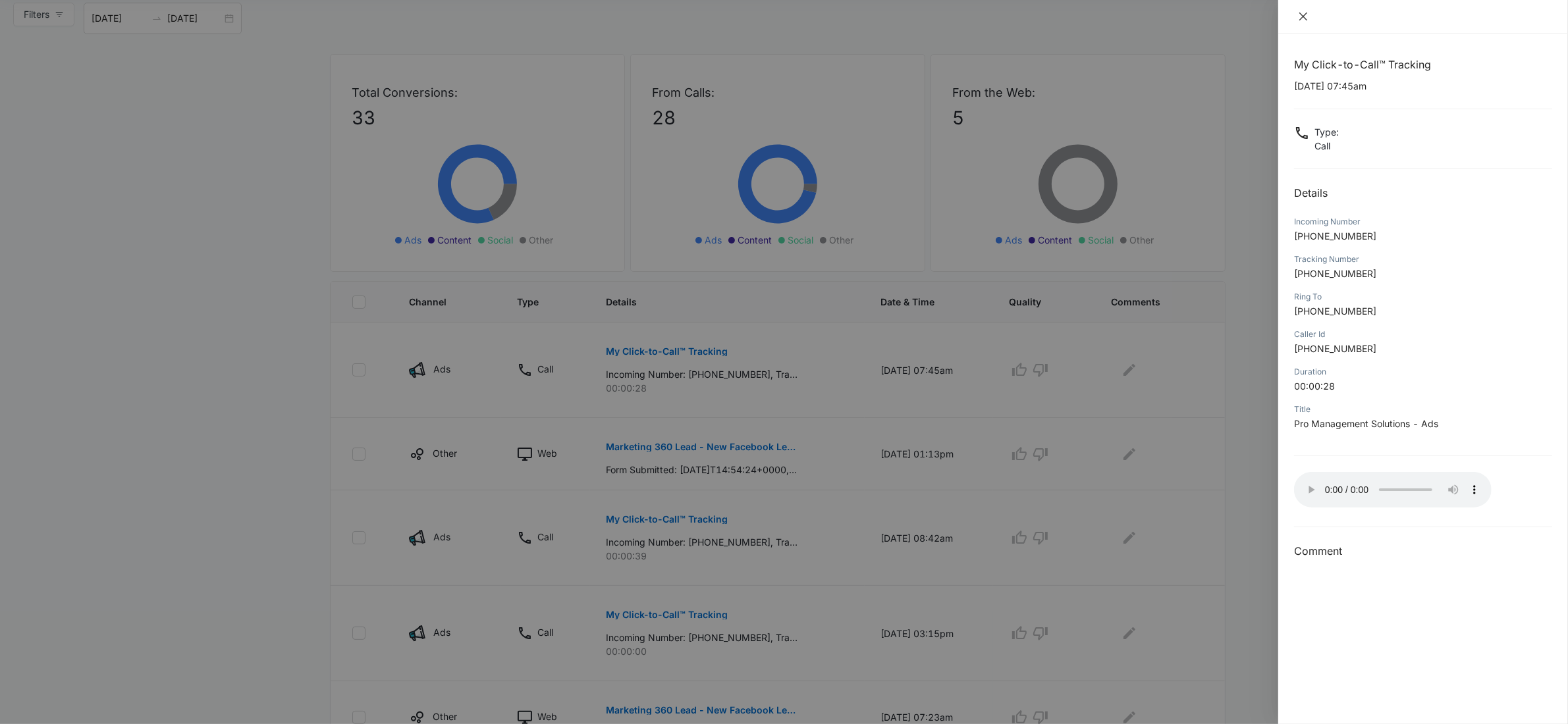
click at [1302, 19] on icon "close" at bounding box center [1303, 16] width 11 height 11
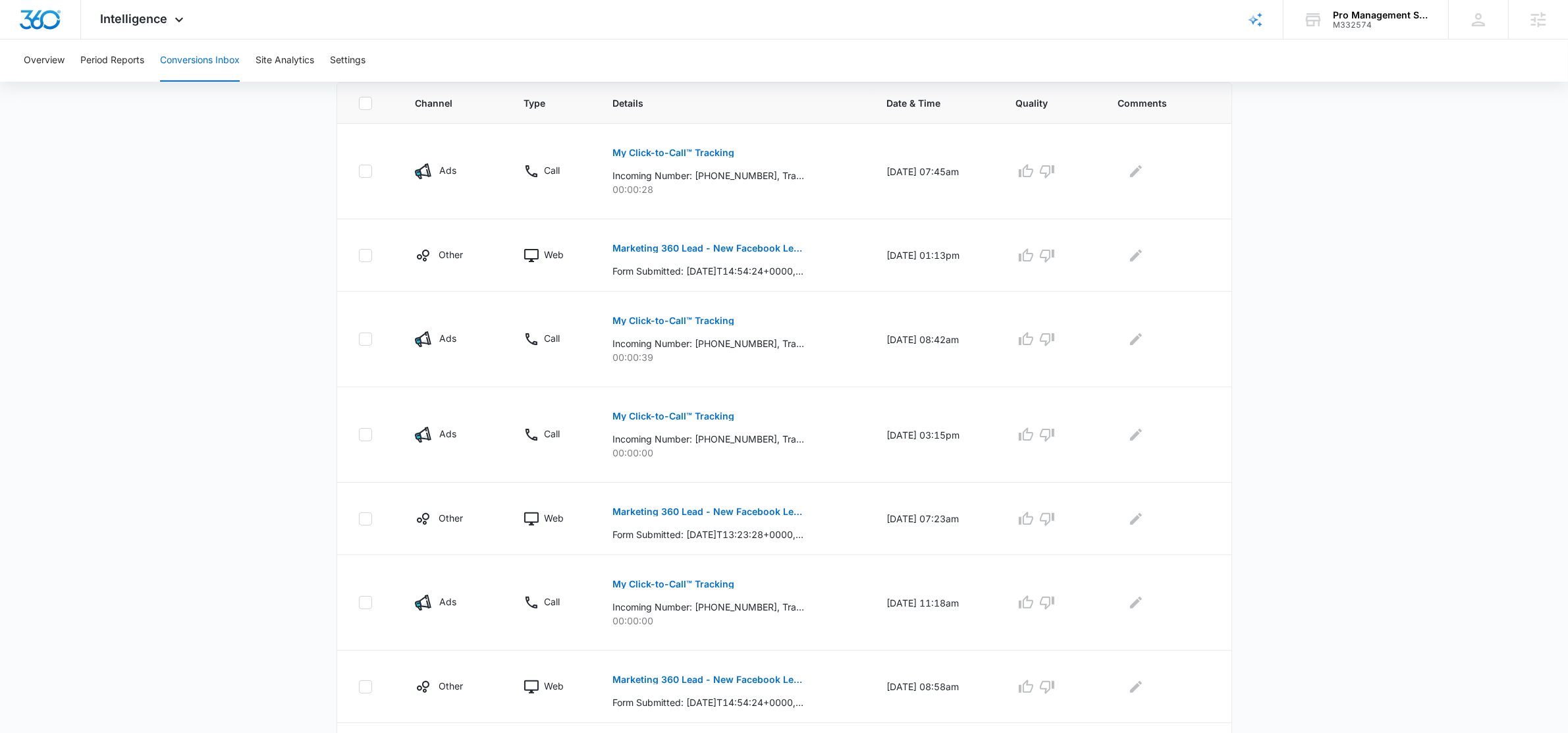
scroll to position [610, 0]
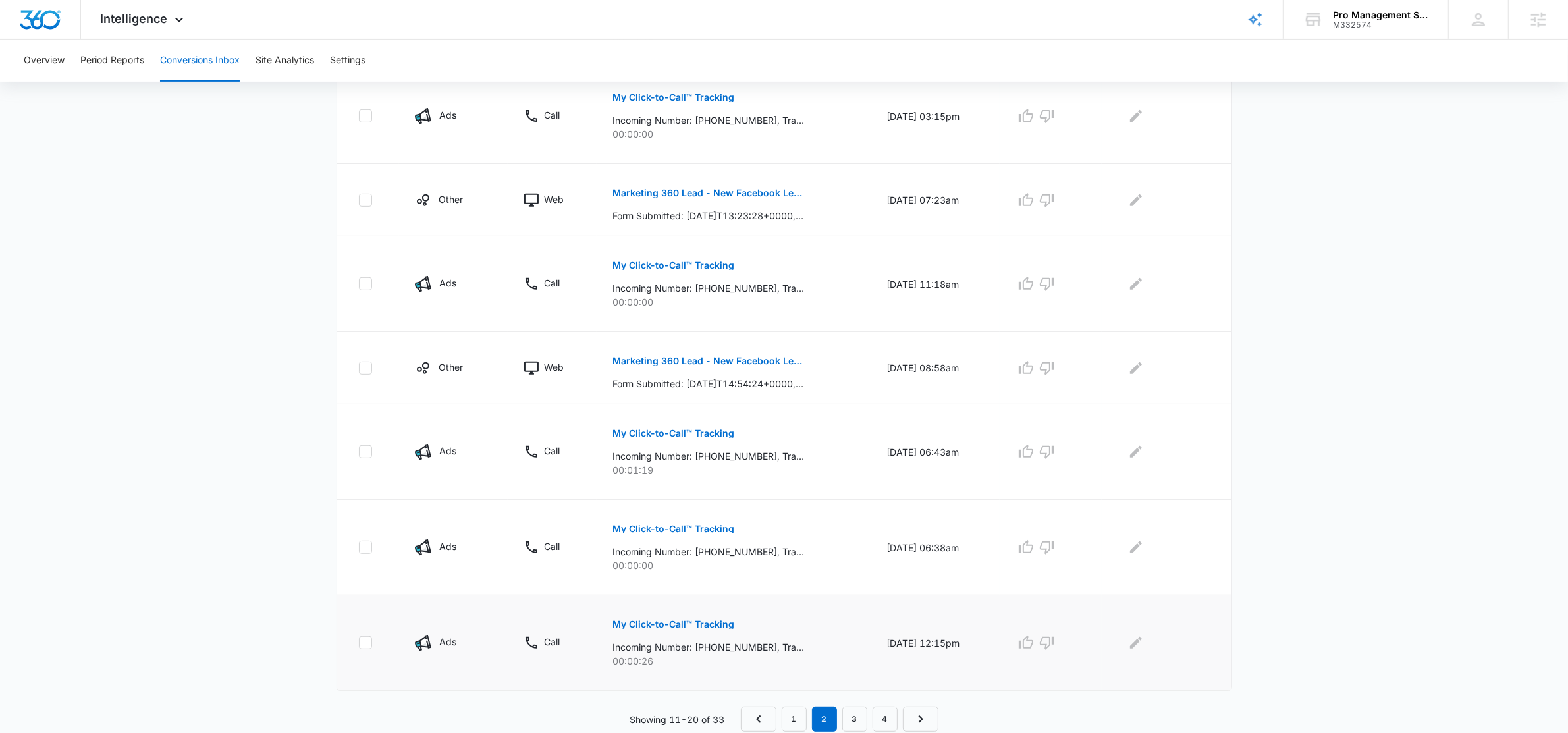
click at [669, 619] on button "My Click-to-Call™ Tracking" at bounding box center [672, 624] width 122 height 32
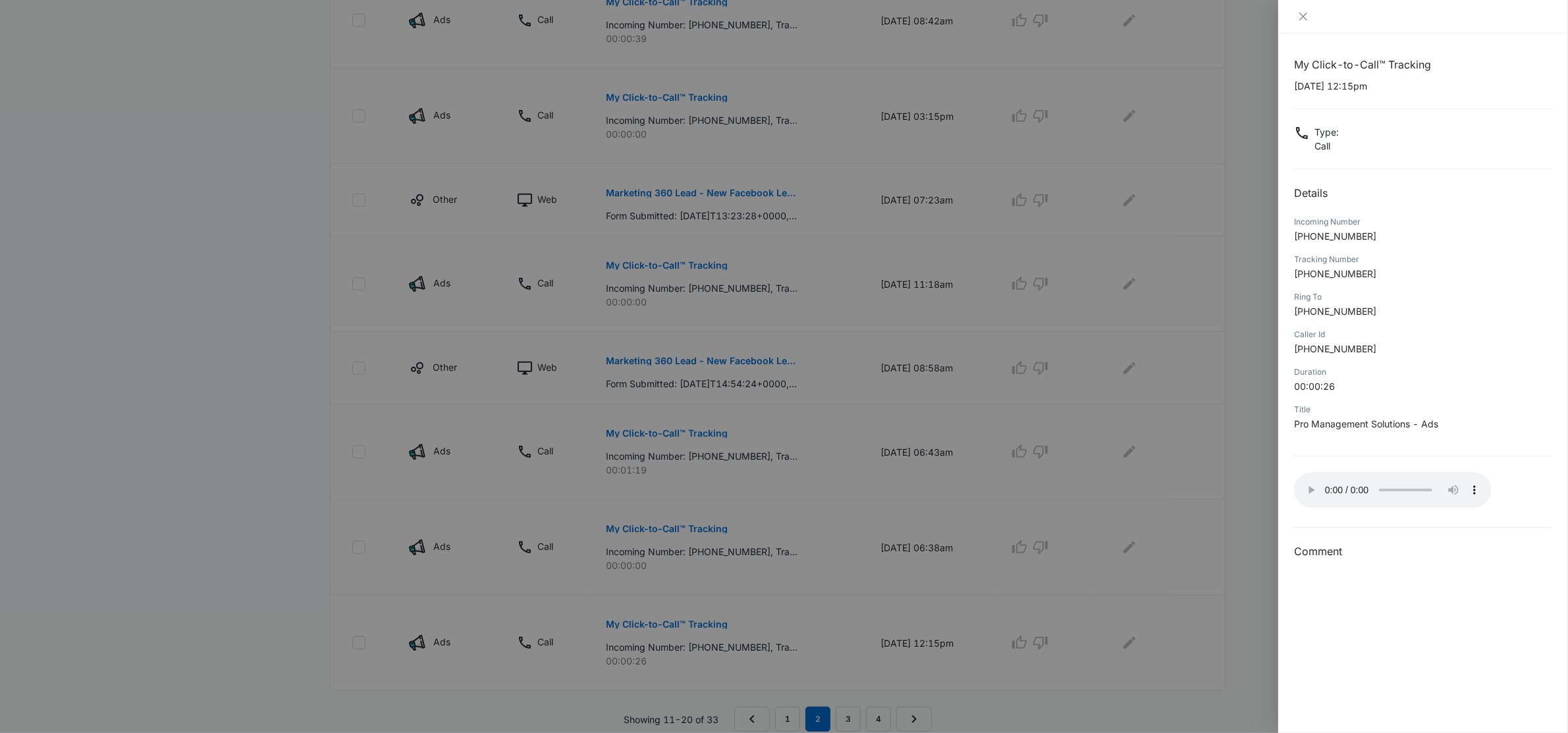
click at [1203, 229] on div at bounding box center [784, 366] width 1568 height 733
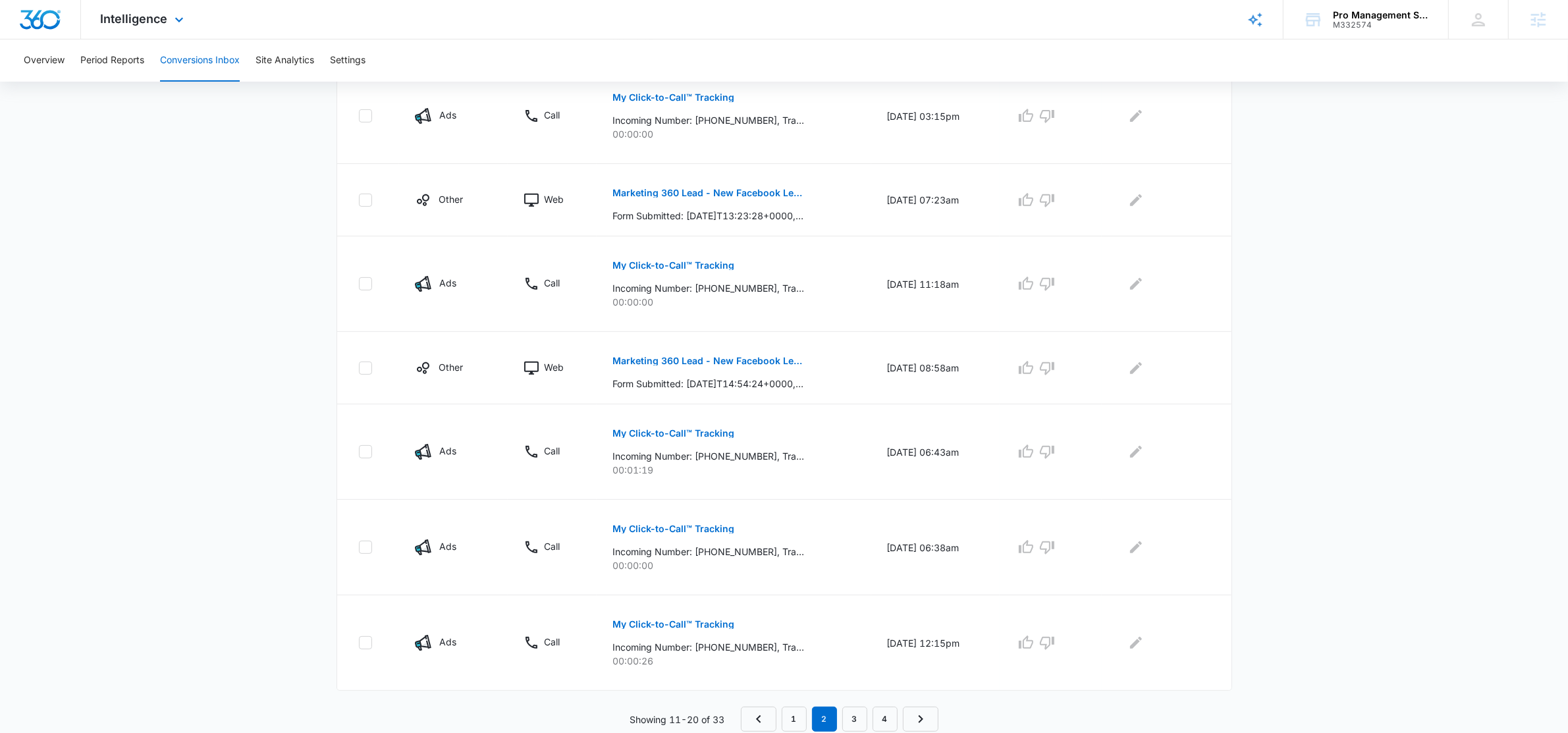
click at [138, 9] on div "Intelligence Apps Reputation Websites Forms CRM Email Social Payments POS Conte…" at bounding box center [144, 19] width 126 height 39
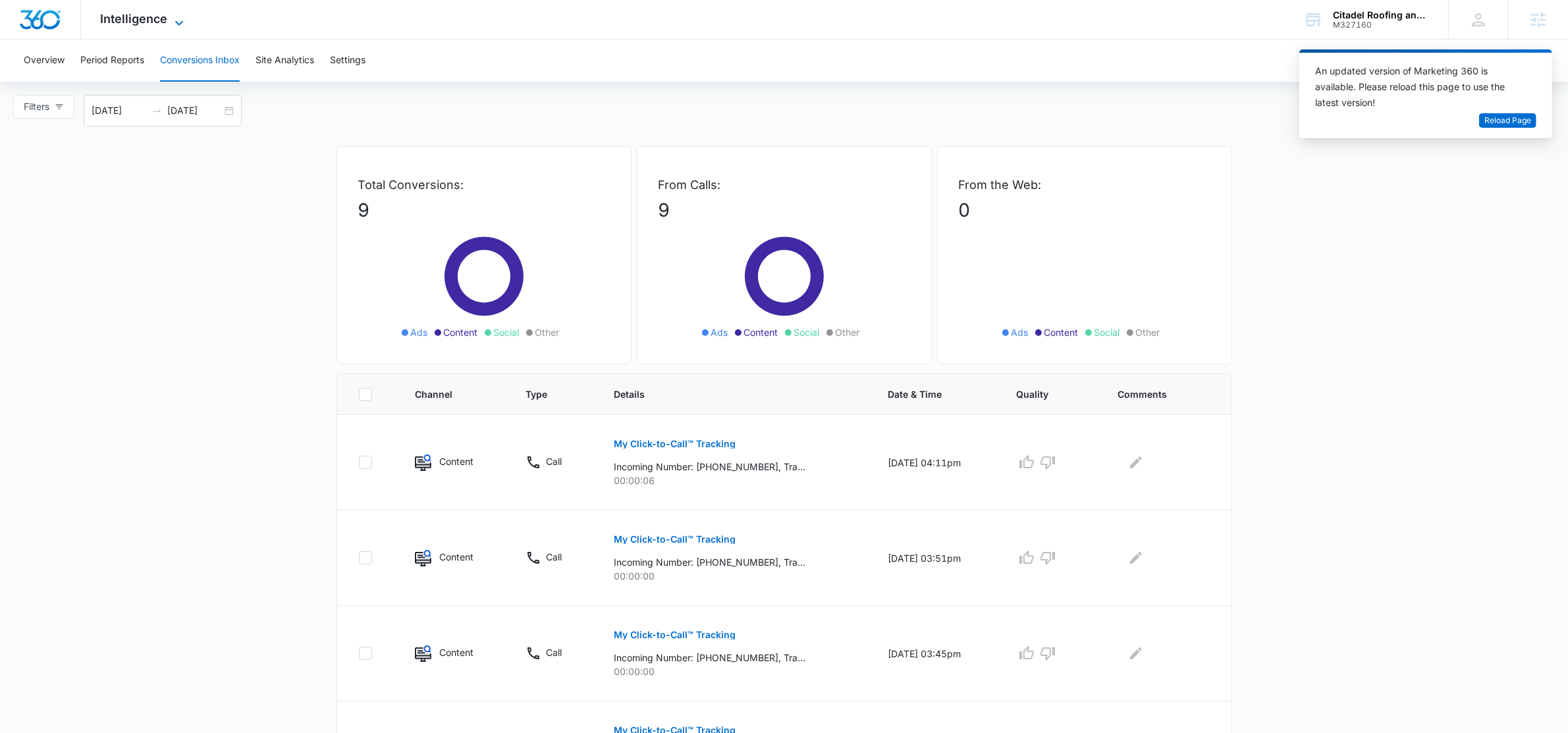
click at [163, 12] on span "Intelligence" at bounding box center [134, 19] width 67 height 14
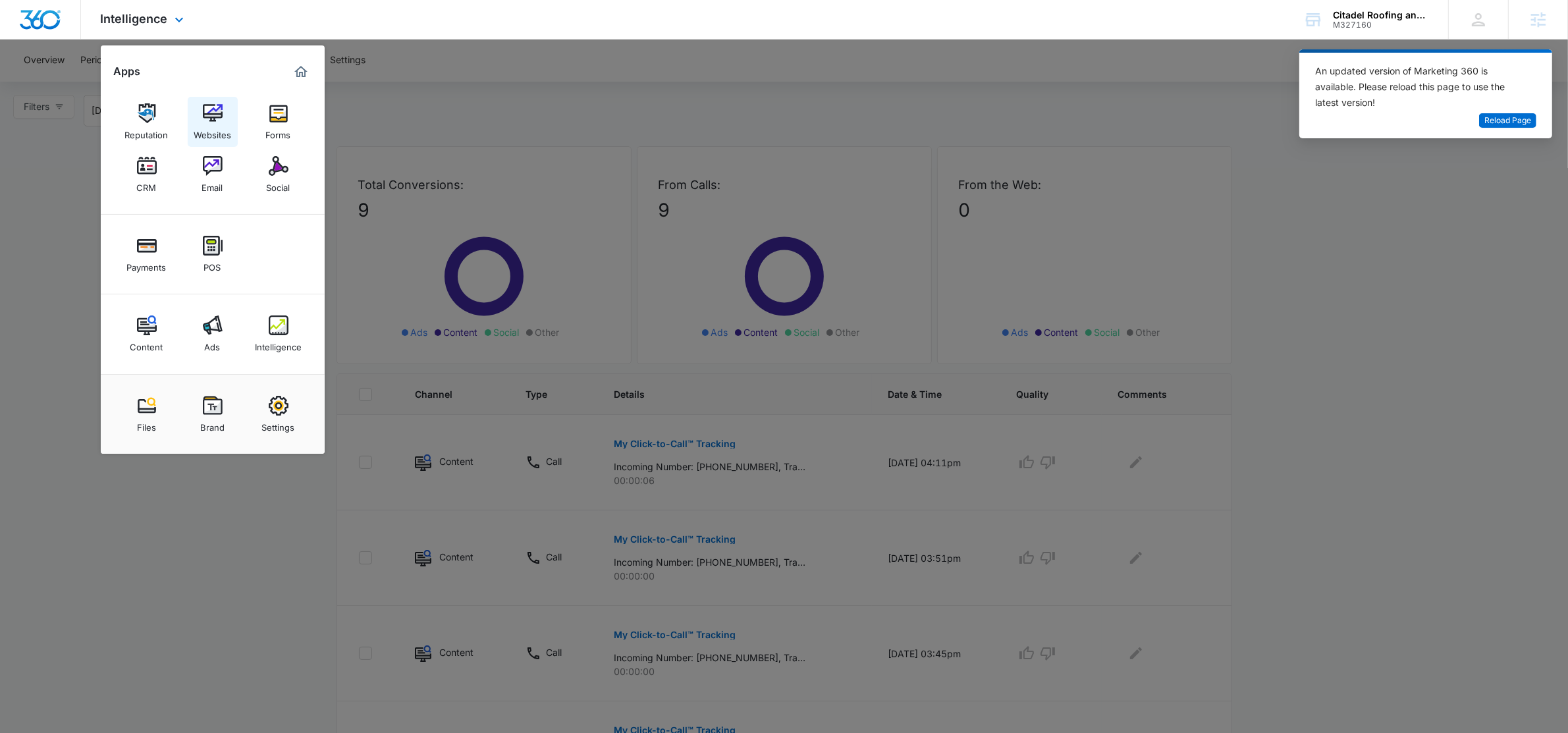
click at [226, 119] on link "Websites" at bounding box center [212, 122] width 50 height 50
